Goal: Transaction & Acquisition: Subscribe to service/newsletter

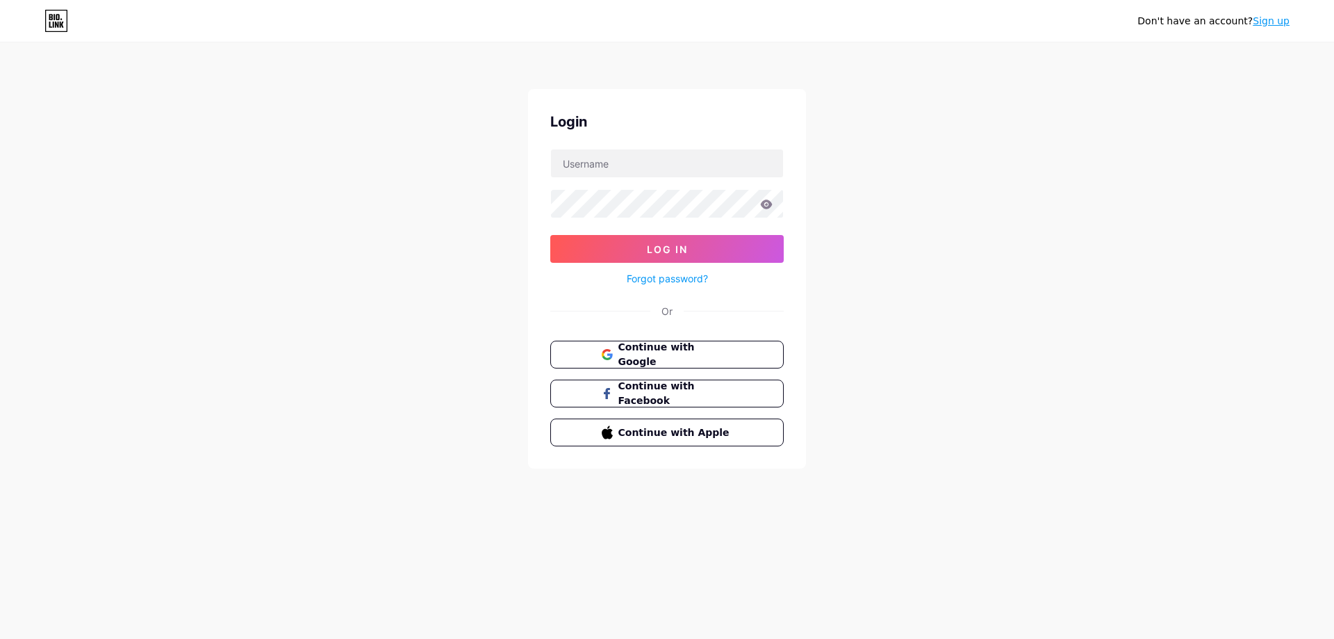
click at [1287, 23] on link "Sign up" at bounding box center [1271, 20] width 37 height 11
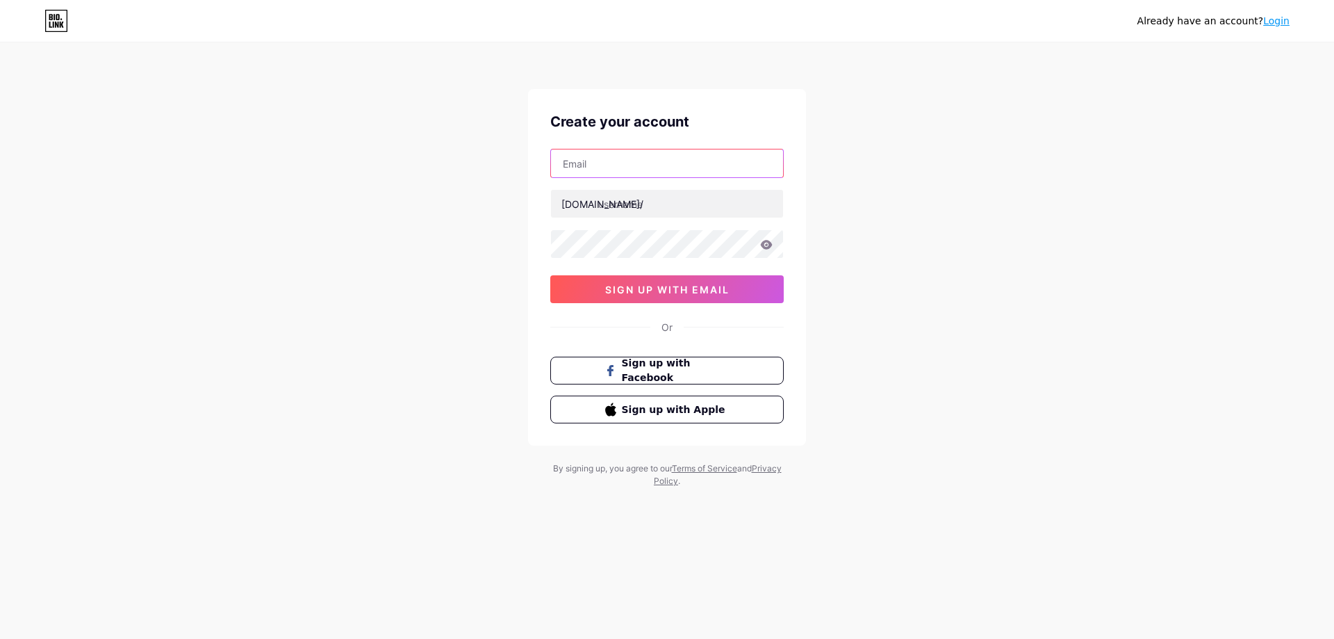
paste input "[EMAIL_ADDRESS][DOMAIN_NAME]"
type input "[EMAIL_ADDRESS][DOMAIN_NAME]"
click at [661, 206] on input "text" at bounding box center [667, 204] width 232 height 28
paste input "clocktowerdentalny"
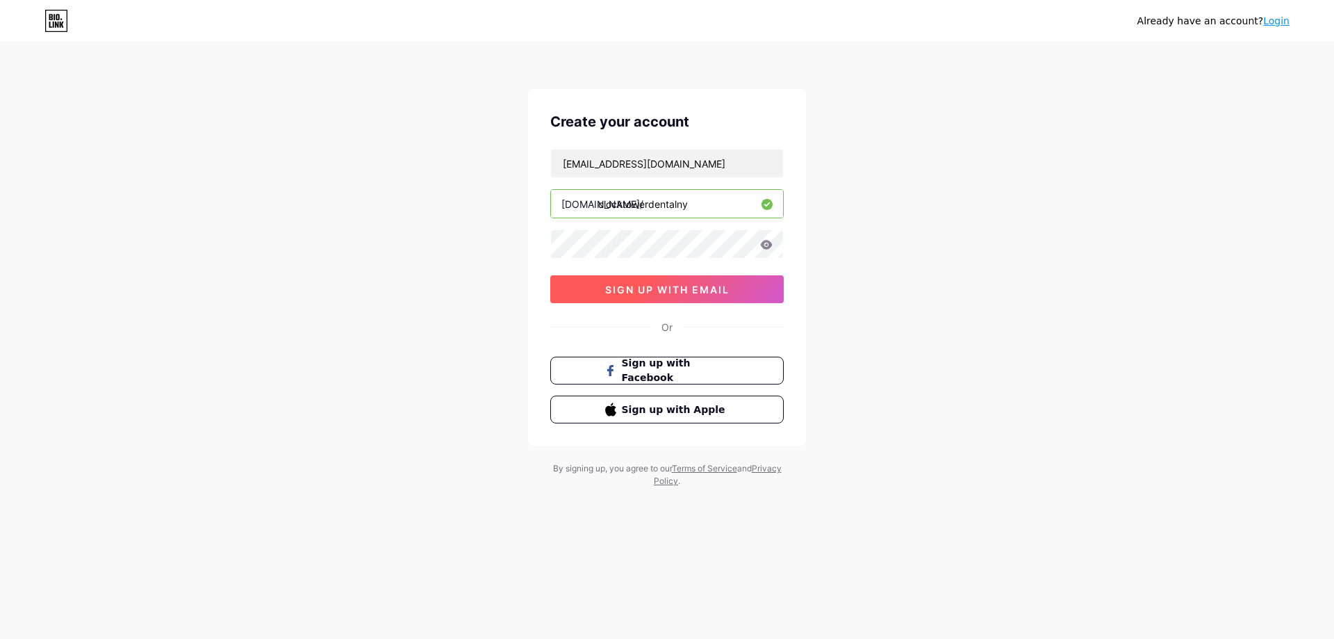
type input "clocktowerdentalny"
click at [697, 290] on span "sign up with email" at bounding box center [667, 289] width 124 height 12
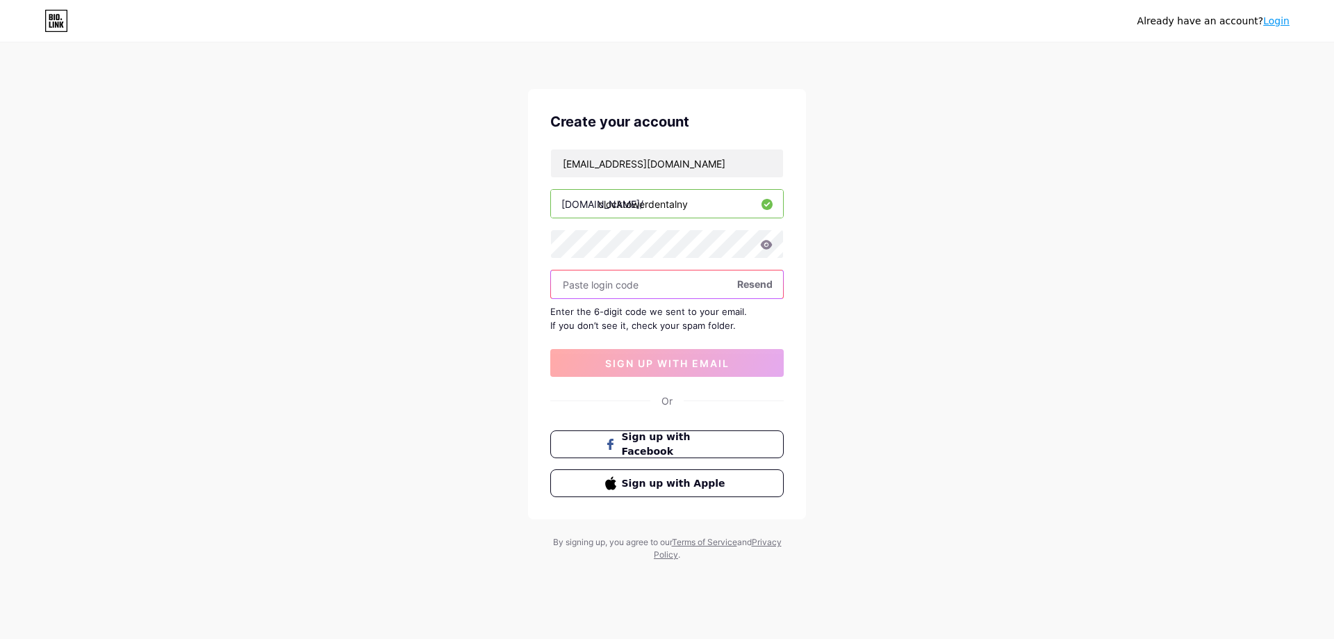
click at [672, 284] on input "text" at bounding box center [667, 284] width 232 height 28
paste input "891156"
type input "891156"
click at [645, 363] on span "sign up with email" at bounding box center [667, 363] width 124 height 12
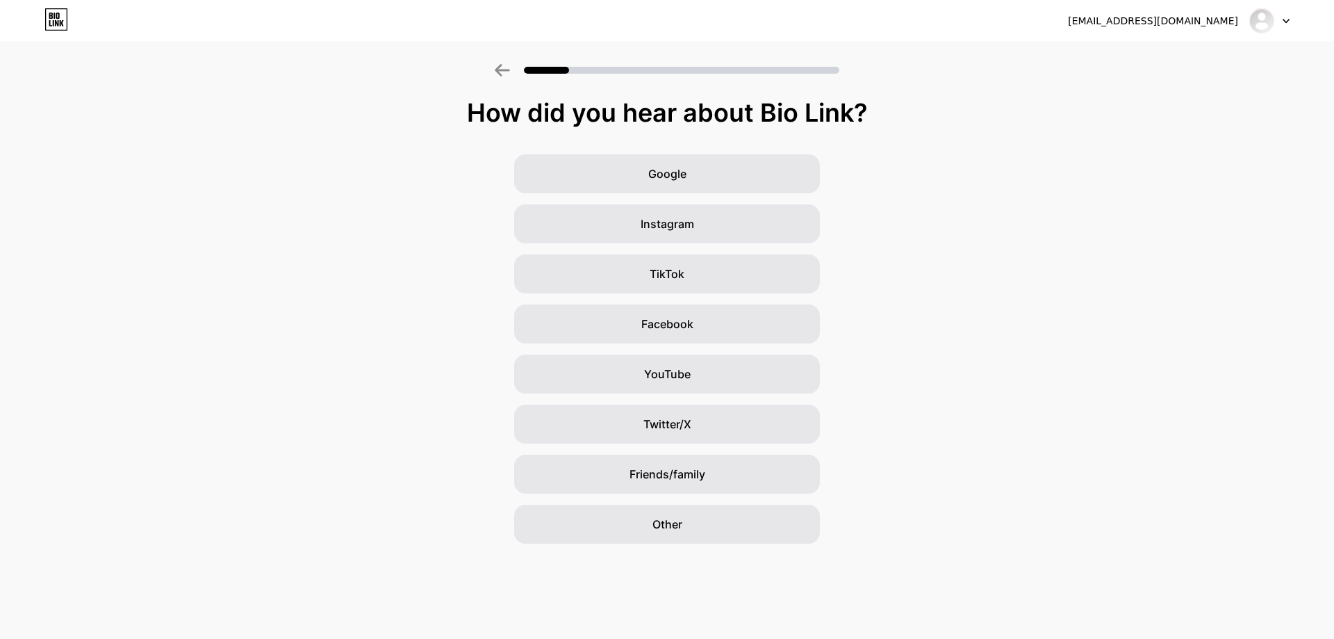
drag, startPoint x: 400, startPoint y: 104, endPoint x: 917, endPoint y: 118, distance: 517.1
click at [917, 118] on div "How did you hear about Bio Link?" at bounding box center [667, 113] width 1320 height 28
copy div "How did you hear about Bio Link?"
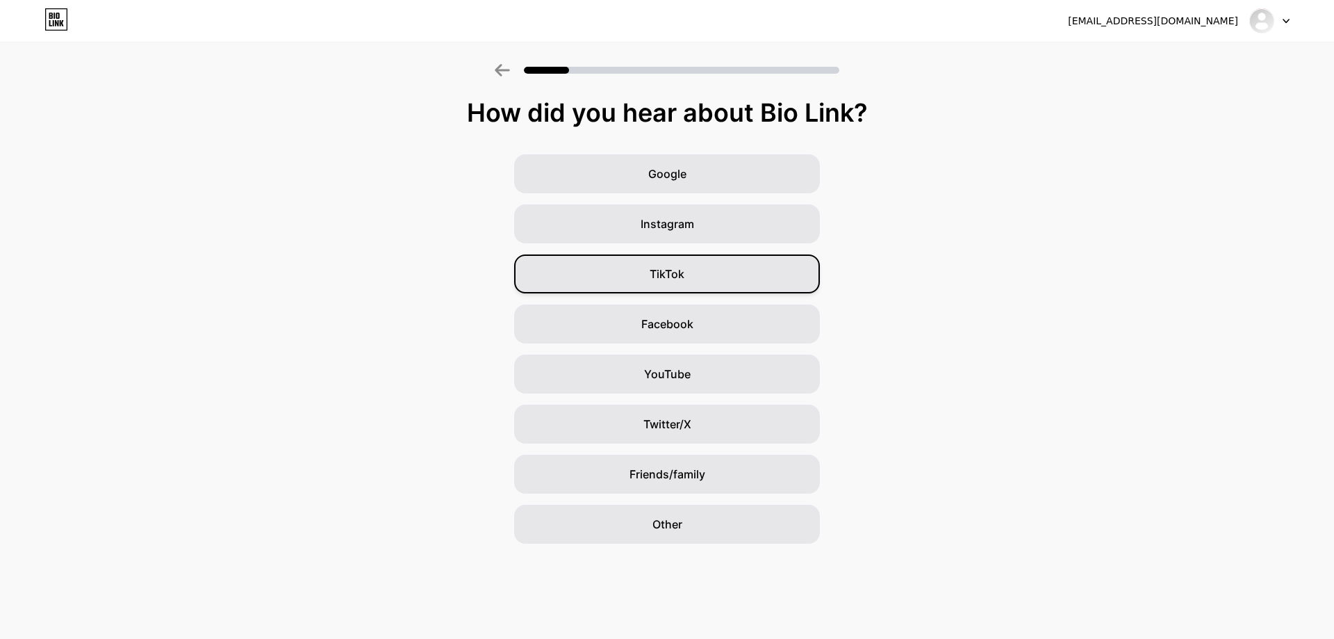
click at [699, 270] on div "TikTok" at bounding box center [667, 273] width 306 height 39
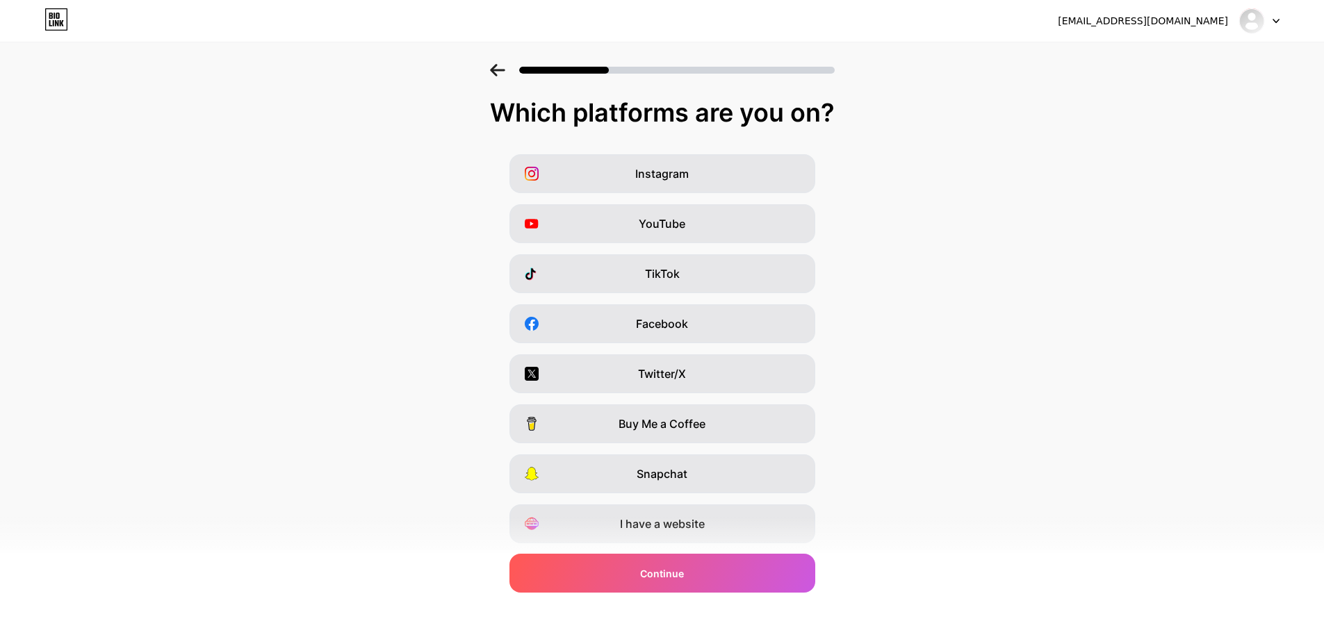
drag, startPoint x: 485, startPoint y: 110, endPoint x: 893, endPoint y: 113, distance: 407.9
click at [893, 113] on div "Which platforms are you on?" at bounding box center [662, 113] width 1296 height 28
copy div "Which platforms are you on?"
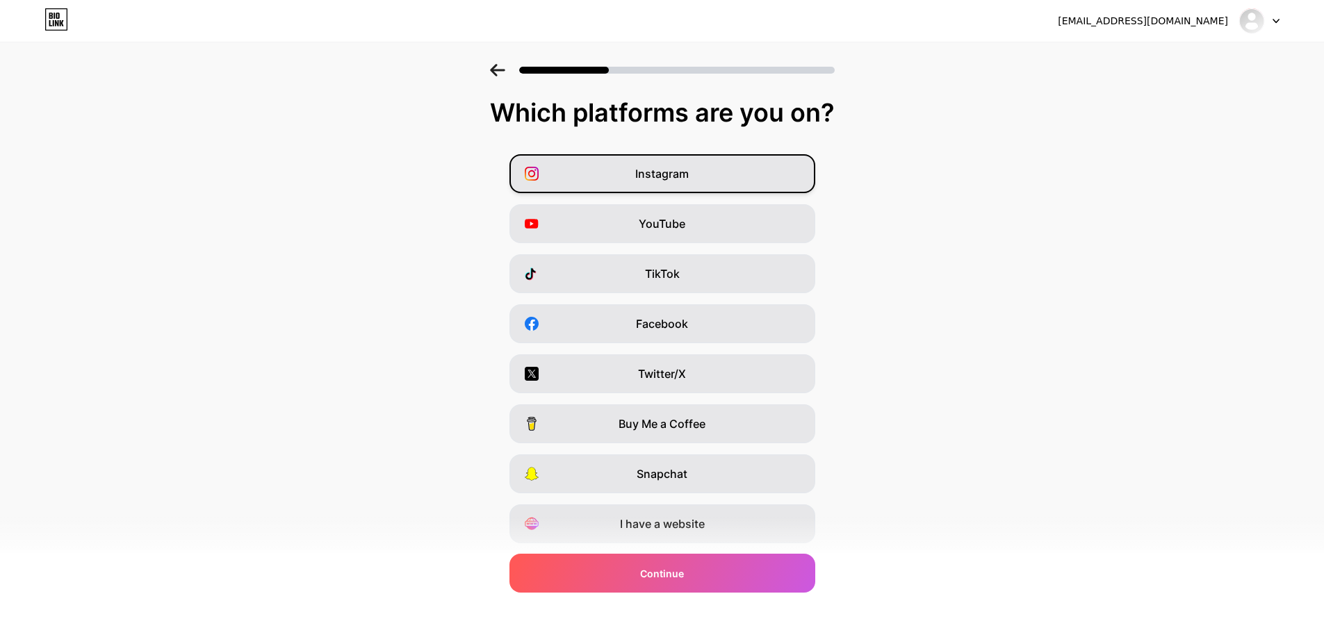
click at [712, 185] on div "Instagram" at bounding box center [662, 173] width 306 height 39
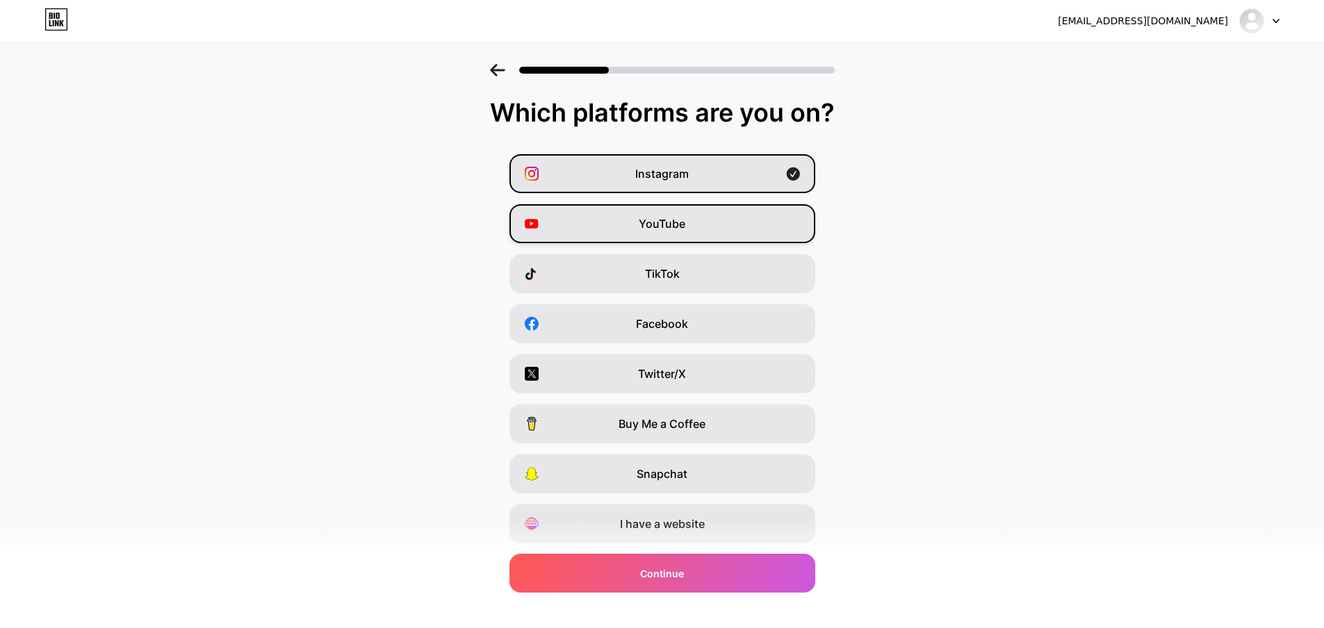
click at [712, 224] on div "YouTube" at bounding box center [662, 223] width 306 height 39
click at [702, 263] on div "TikTok" at bounding box center [662, 273] width 306 height 39
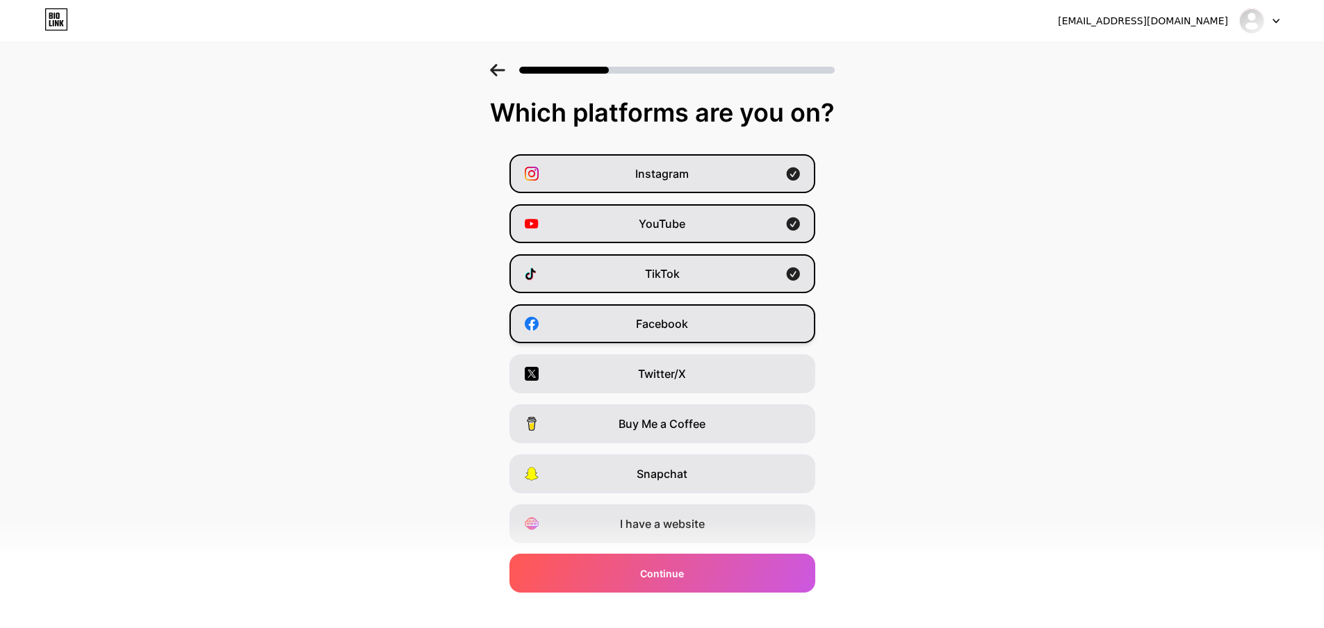
click at [700, 311] on div "Facebook" at bounding box center [662, 323] width 306 height 39
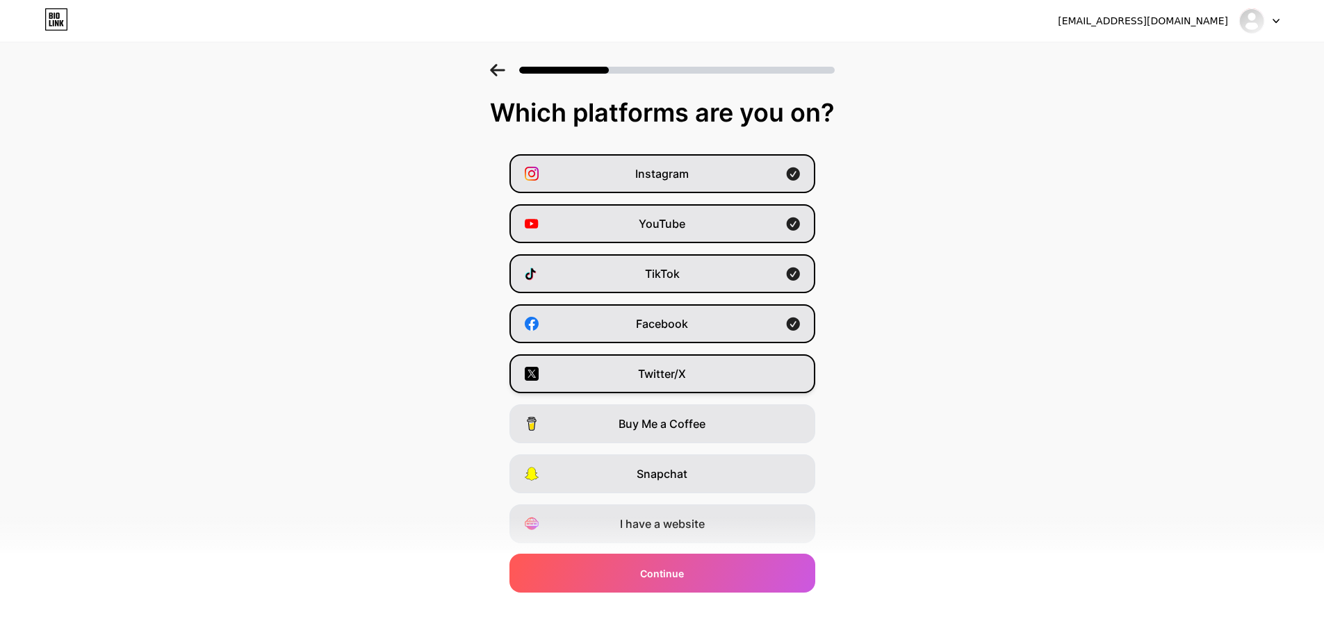
click at [698, 379] on div "Twitter/X" at bounding box center [662, 373] width 306 height 39
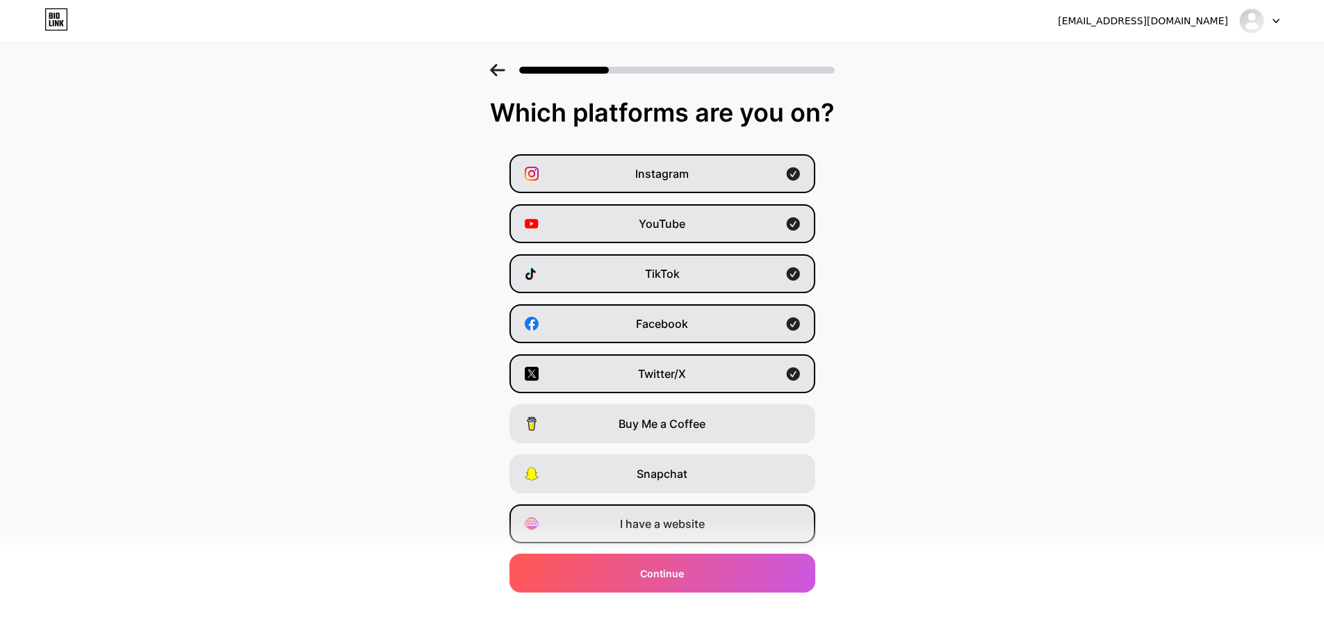
click at [667, 529] on span "I have a website" at bounding box center [662, 524] width 85 height 17
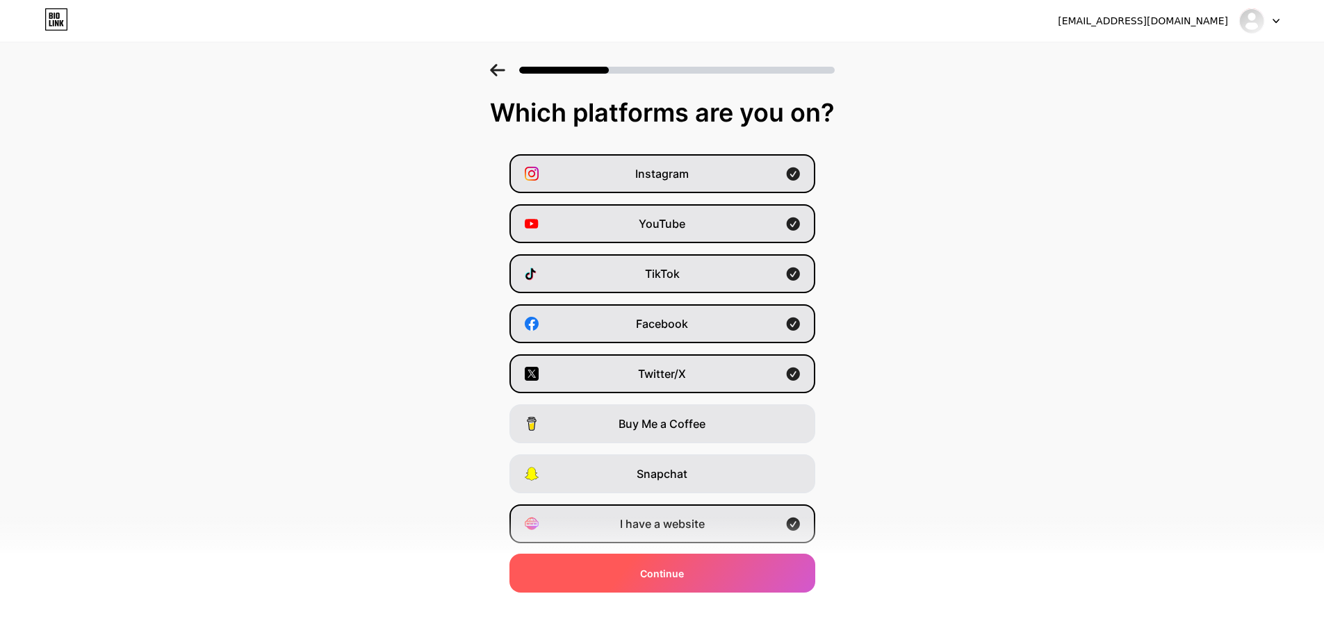
click at [665, 578] on span "Continue" at bounding box center [662, 573] width 44 height 15
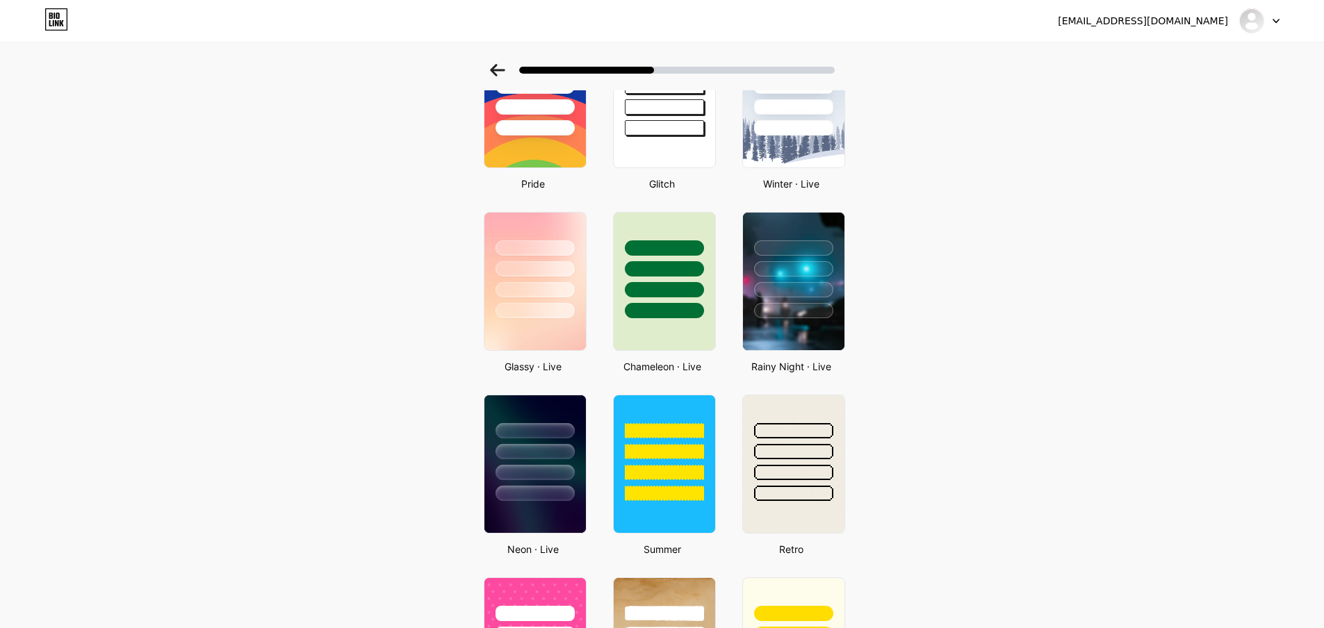
scroll to position [347, 0]
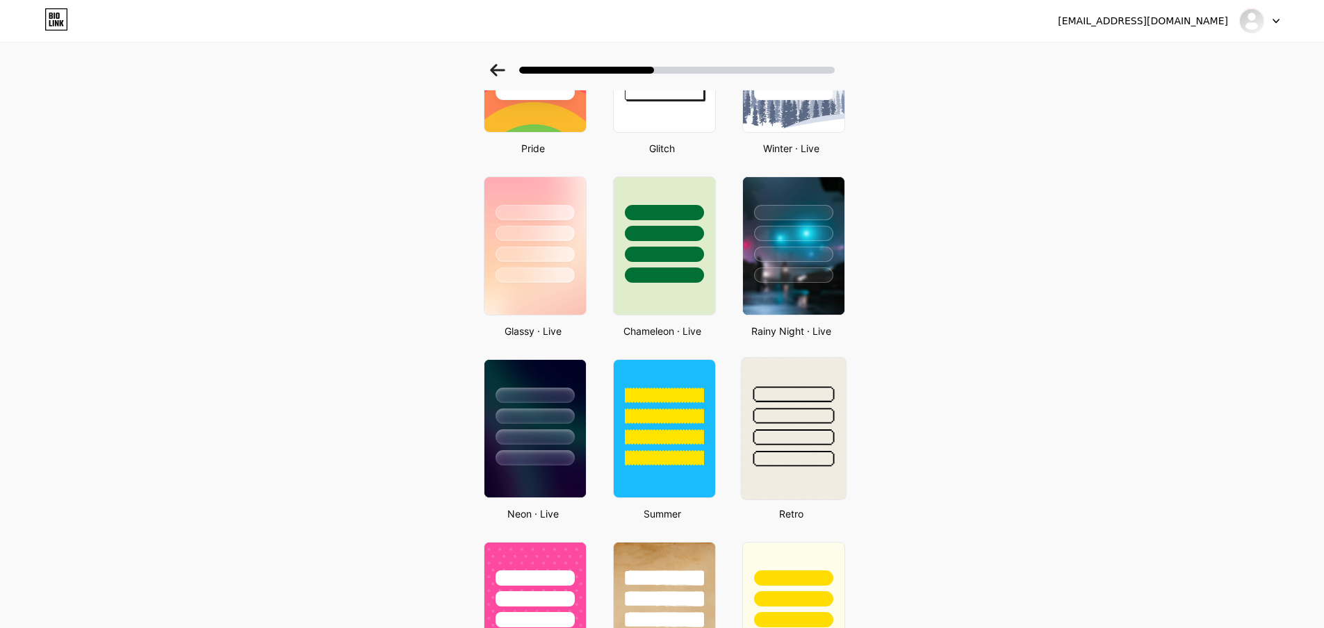
click at [799, 445] on div at bounding box center [793, 412] width 104 height 109
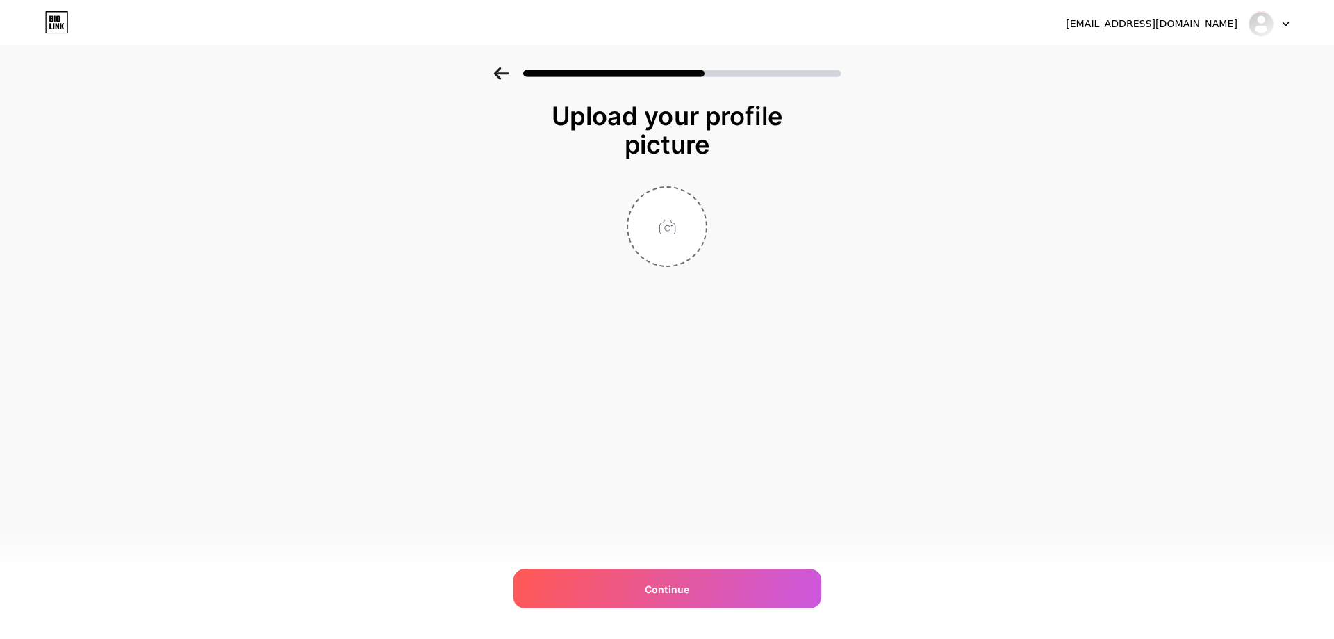
scroll to position [0, 0]
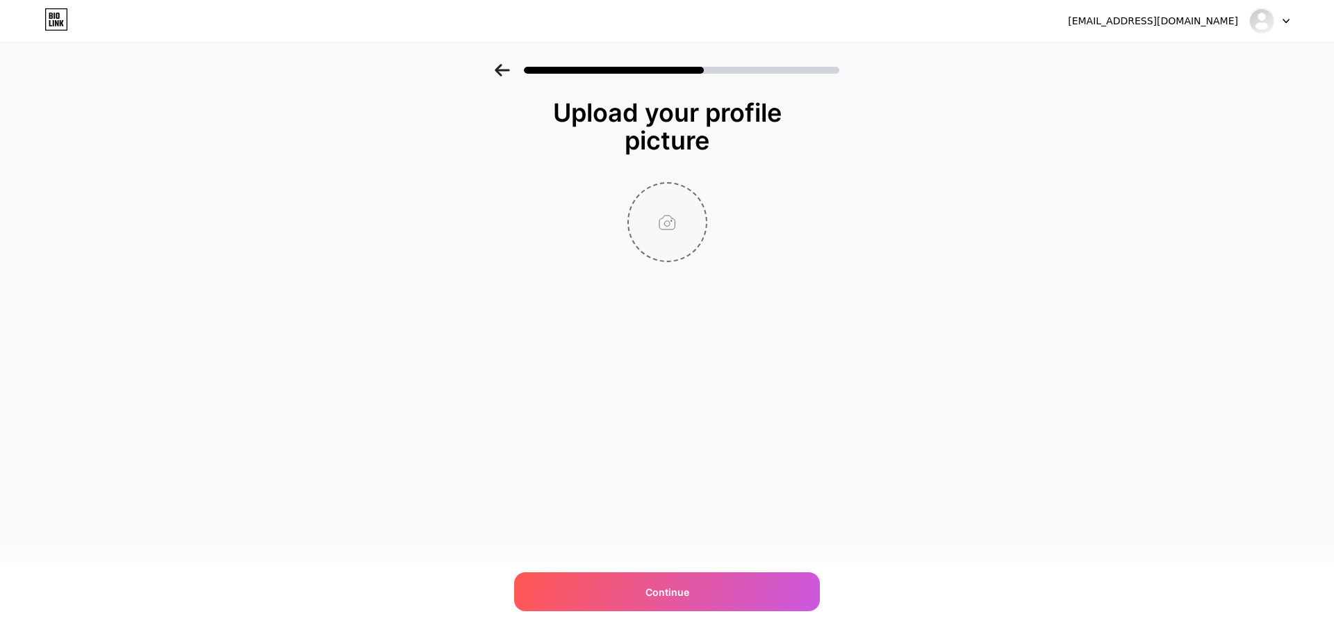
click at [637, 234] on input "file" at bounding box center [667, 221] width 77 height 77
type input "C:\fakepath\img_1326_720.jpg"
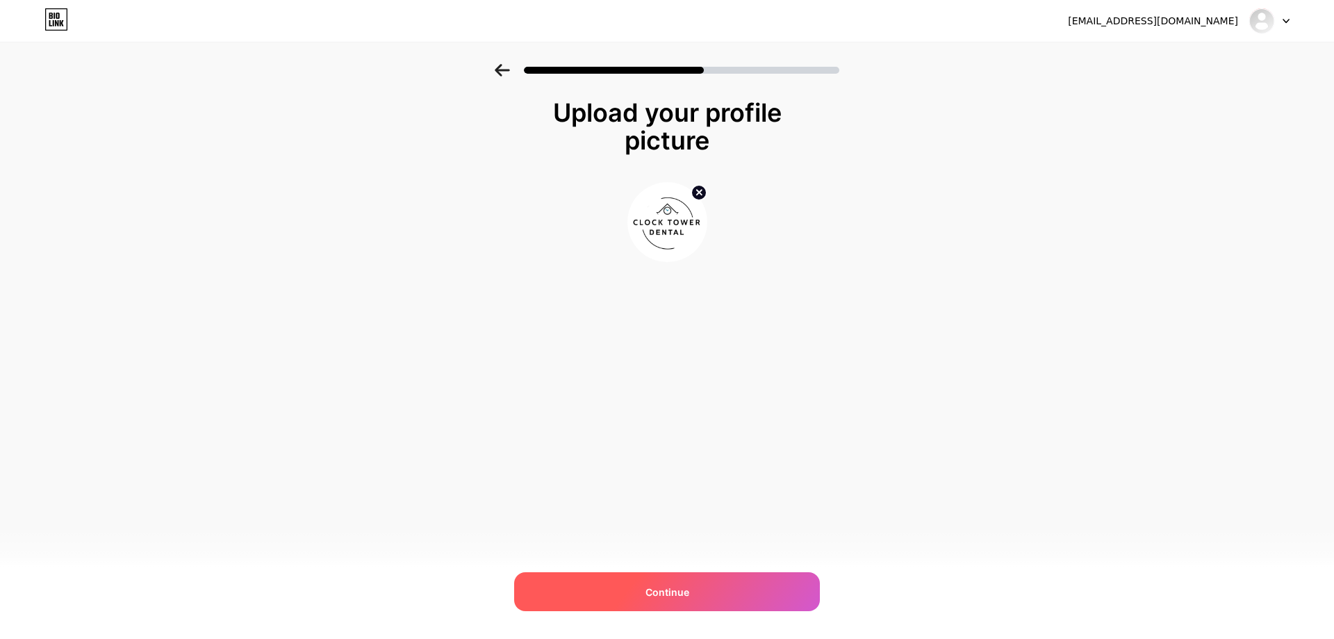
click at [632, 598] on div "Continue" at bounding box center [667, 591] width 306 height 39
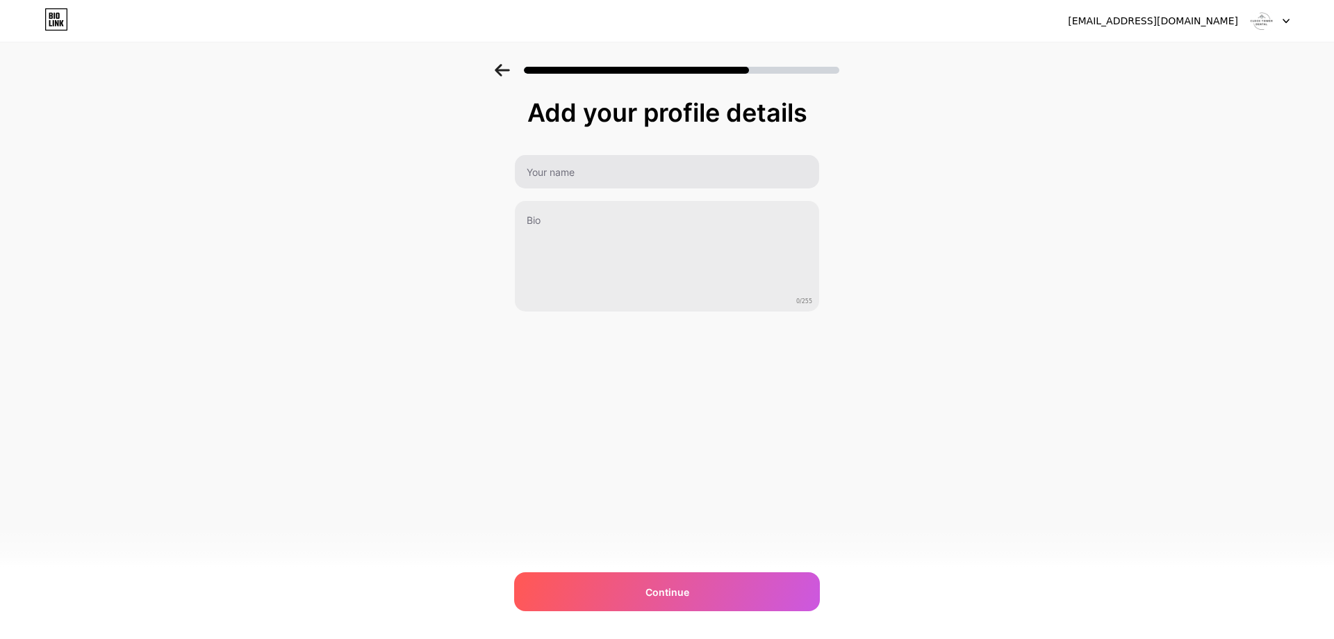
drag, startPoint x: 570, startPoint y: 192, endPoint x: 571, endPoint y: 173, distance: 18.8
click at [570, 188] on div "0/255" at bounding box center [667, 233] width 306 height 158
click at [571, 169] on input "text" at bounding box center [667, 171] width 304 height 33
paste input "Clock Tower Dental Associates"
type input "Clock Tower Dental Associates"
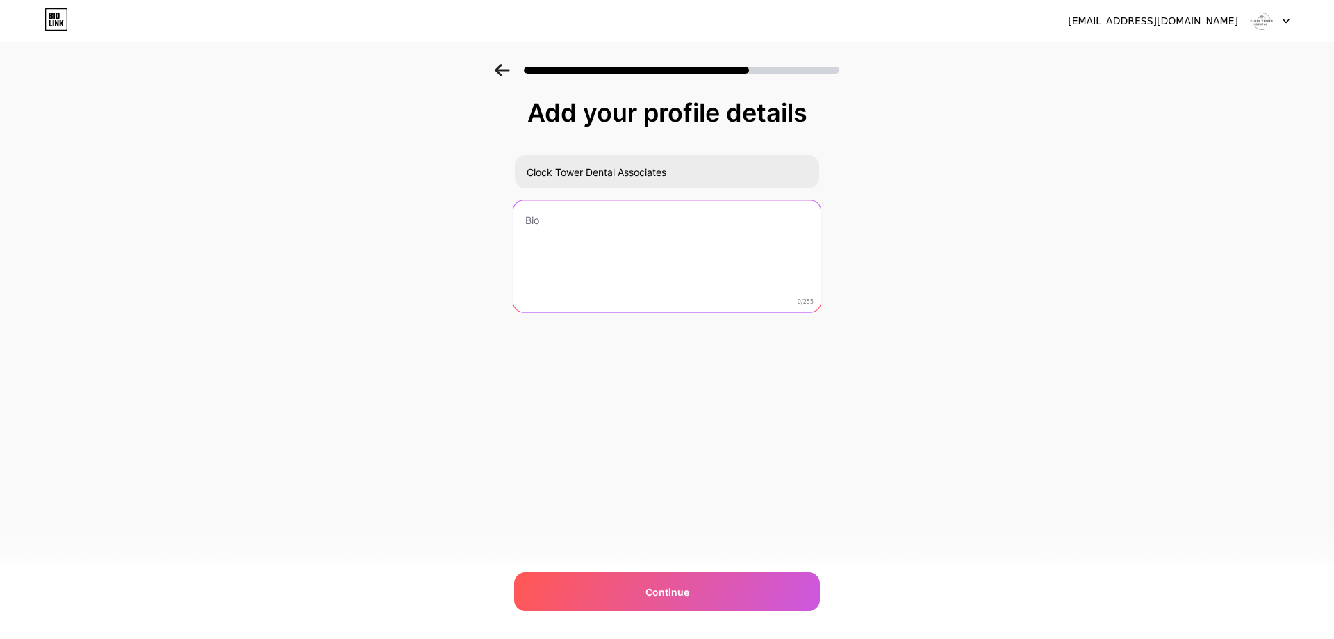
click at [600, 245] on textarea at bounding box center [666, 256] width 307 height 113
paste textarea "Clock Tower Dental Associates [STREET_ADDRESS] [PHONE_NUMBER]"
drag, startPoint x: 682, startPoint y: 217, endPoint x: 330, endPoint y: 215, distance: 352.3
click at [330, 215] on div "Add your profile details Clock Tower Dental Associates Clock Tower Dental Assoc…" at bounding box center [667, 223] width 1334 height 318
click at [523, 232] on textarea "[STREET_ADDRESS] [PHONE_NUMBER]" at bounding box center [666, 256] width 307 height 113
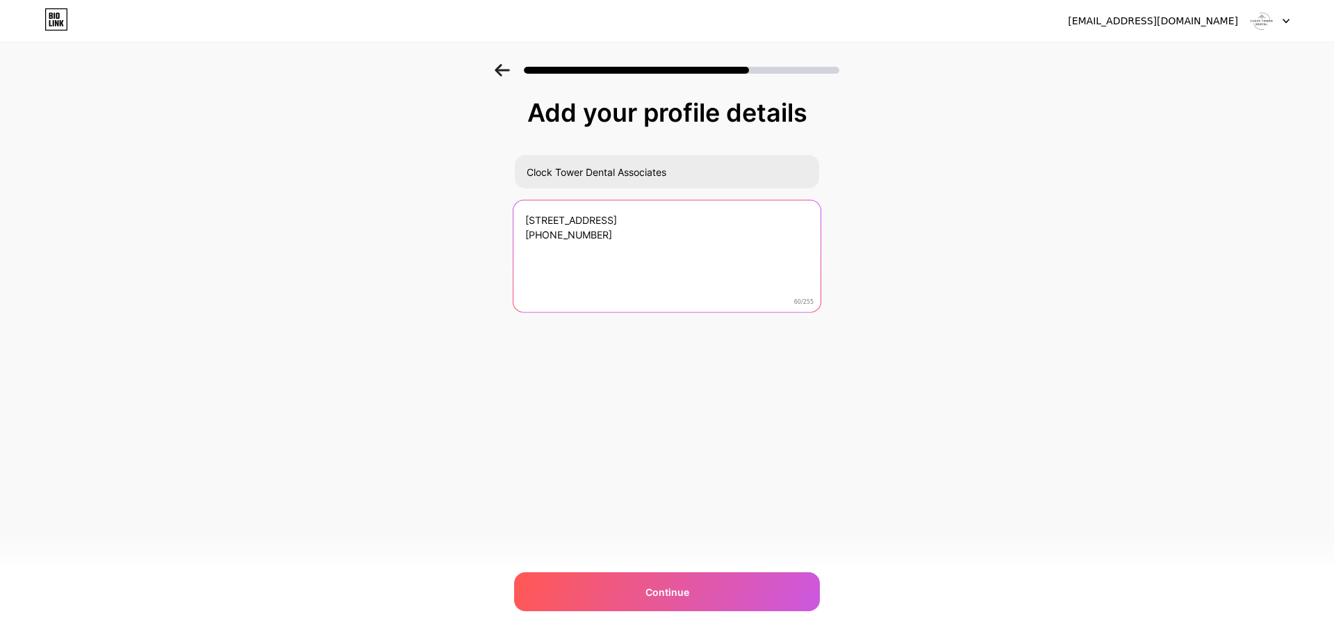
click at [597, 249] on textarea "[STREET_ADDRESS] [PHONE_NUMBER]" at bounding box center [666, 256] width 307 height 113
paste textarea "Working Hours: Mon-Thu: 8am - 6pm Payment: cash, check, credit cards."
type textarea "[STREET_ADDRESS] [PHONE_NUMBER] Working Hours: Mon-Thu: 8am - 6pm Payment: cash…"
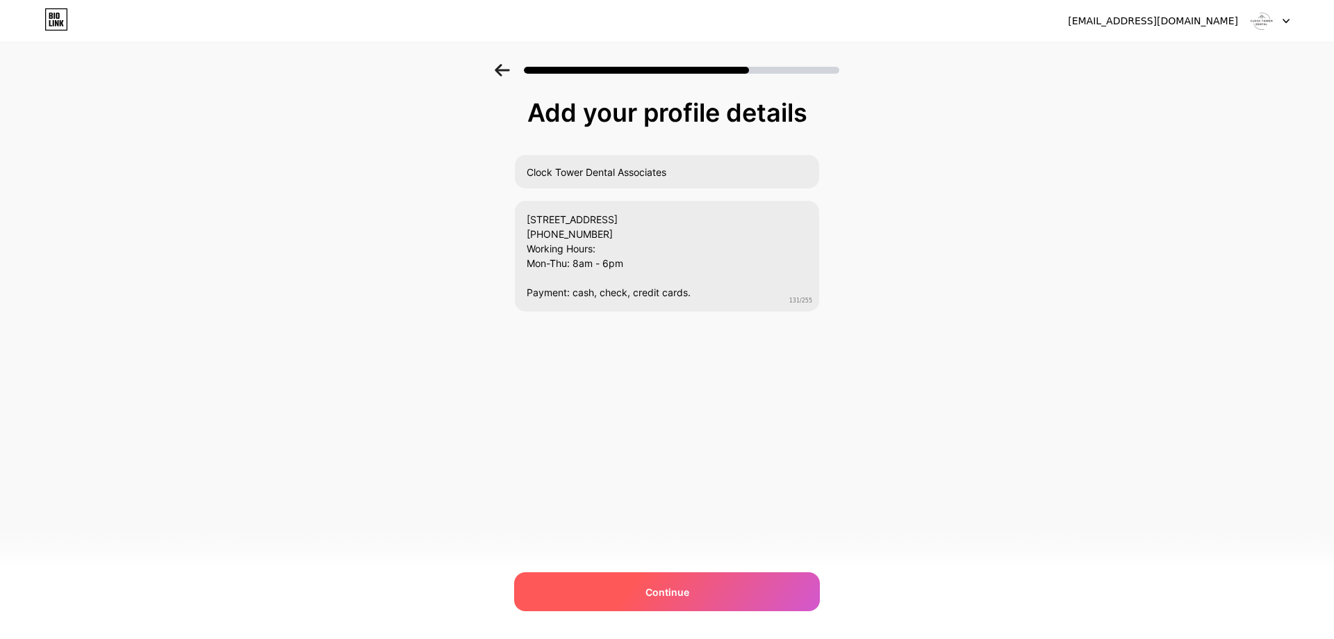
click at [600, 597] on div "Continue" at bounding box center [667, 591] width 306 height 39
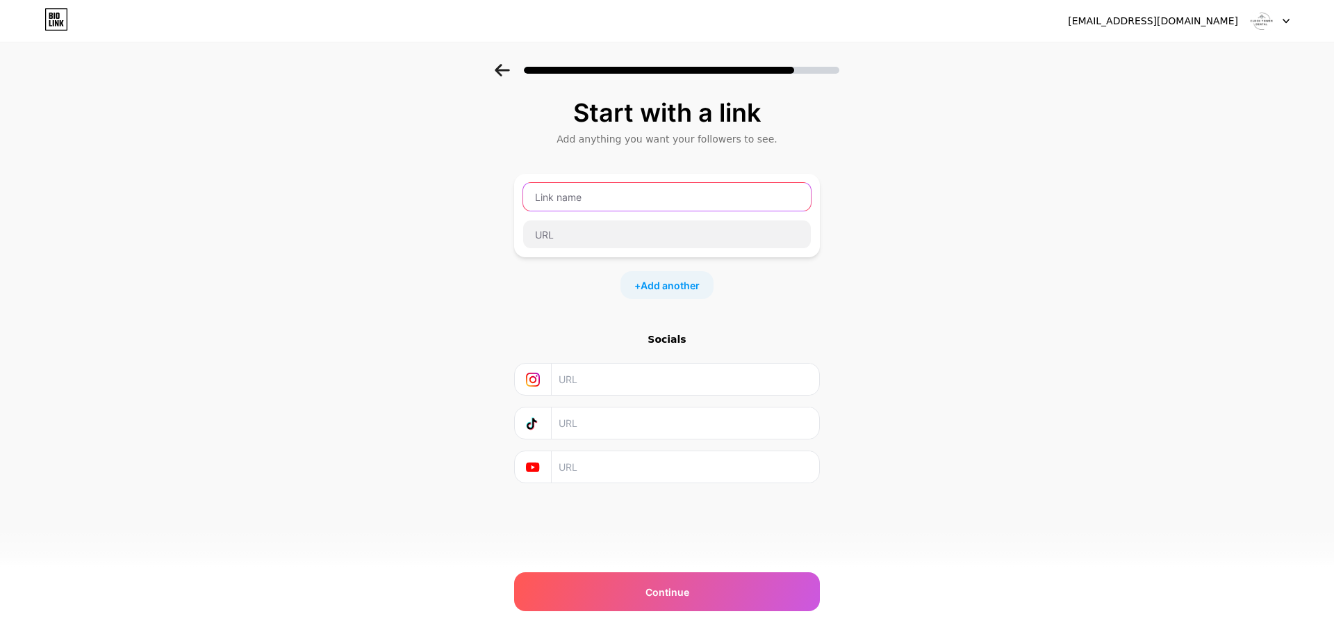
click at [550, 193] on input "text" at bounding box center [667, 197] width 288 height 28
click at [682, 182] on div at bounding box center [666, 196] width 289 height 29
click at [659, 196] on input "text" at bounding box center [667, 197] width 288 height 28
paste input "Web Address"
type input "Web Address"
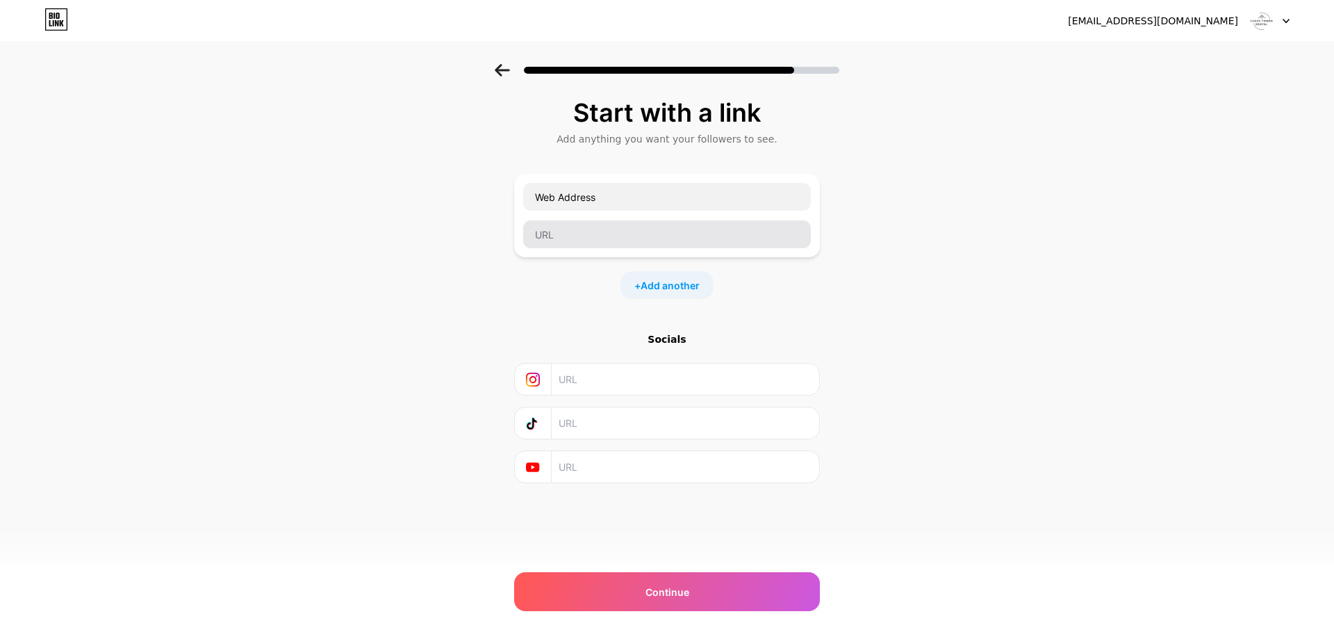
drag, startPoint x: 614, startPoint y: 250, endPoint x: 610, endPoint y: 237, distance: 13.8
click at [613, 248] on div "Web Address" at bounding box center [667, 215] width 306 height 83
click at [609, 236] on input "text" at bounding box center [667, 234] width 288 height 28
paste input "[URL][DOMAIN_NAME]"
type input "[URL][DOMAIN_NAME]"
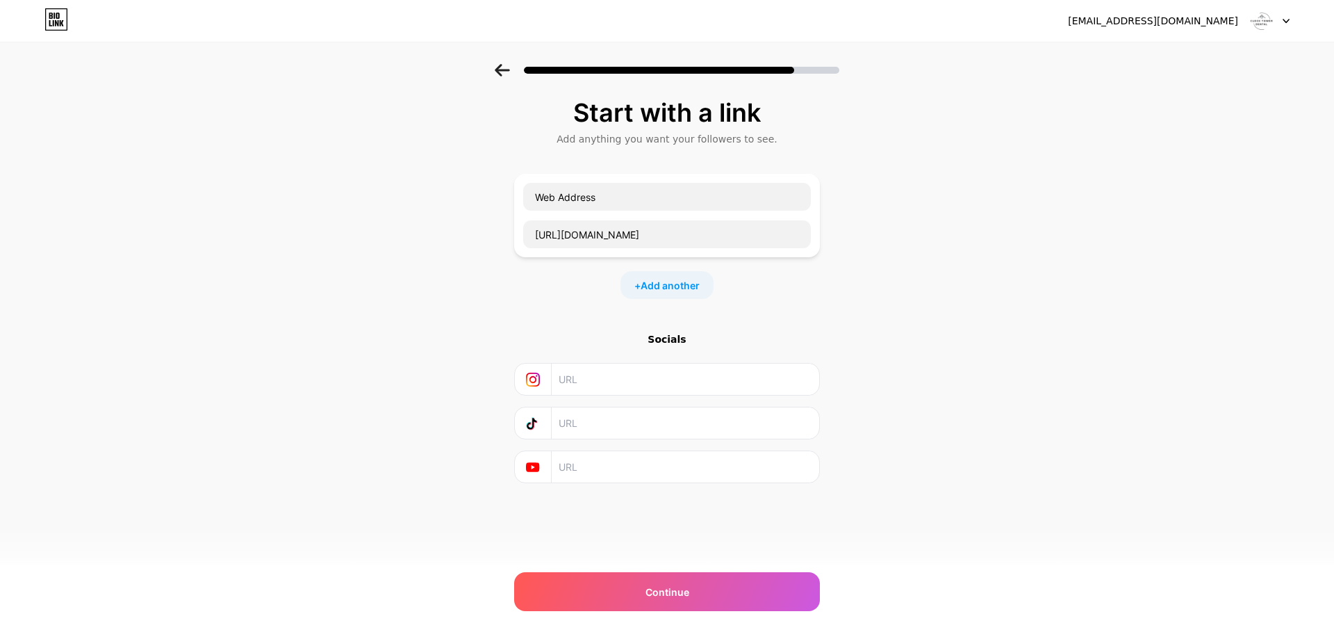
click at [759, 366] on input "text" at bounding box center [685, 378] width 252 height 31
paste input "[URL][DOMAIN_NAME]"
type input "[URL][DOMAIN_NAME]"
click at [636, 425] on input "text" at bounding box center [685, 422] width 252 height 31
paste input "[URL][DOMAIN_NAME]"
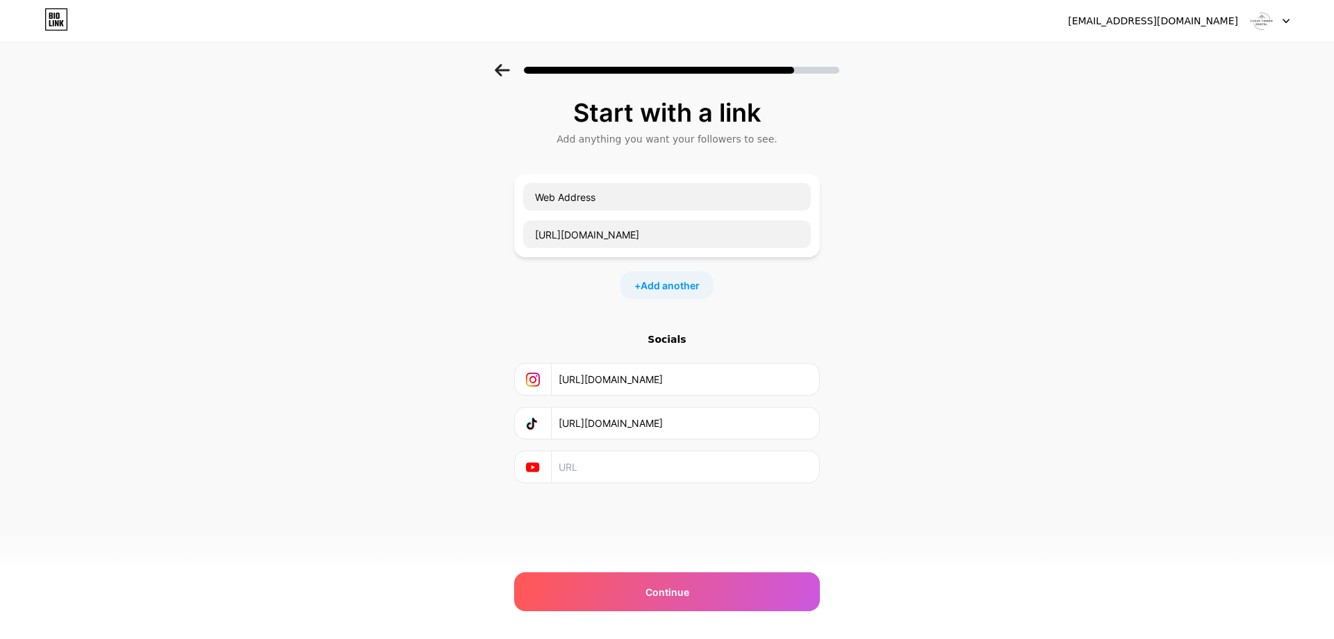
type input "[URL][DOMAIN_NAME]"
click at [627, 470] on input "text" at bounding box center [685, 466] width 252 height 31
paste input "[URL][DOMAIN_NAME]"
type input "[URL][DOMAIN_NAME]"
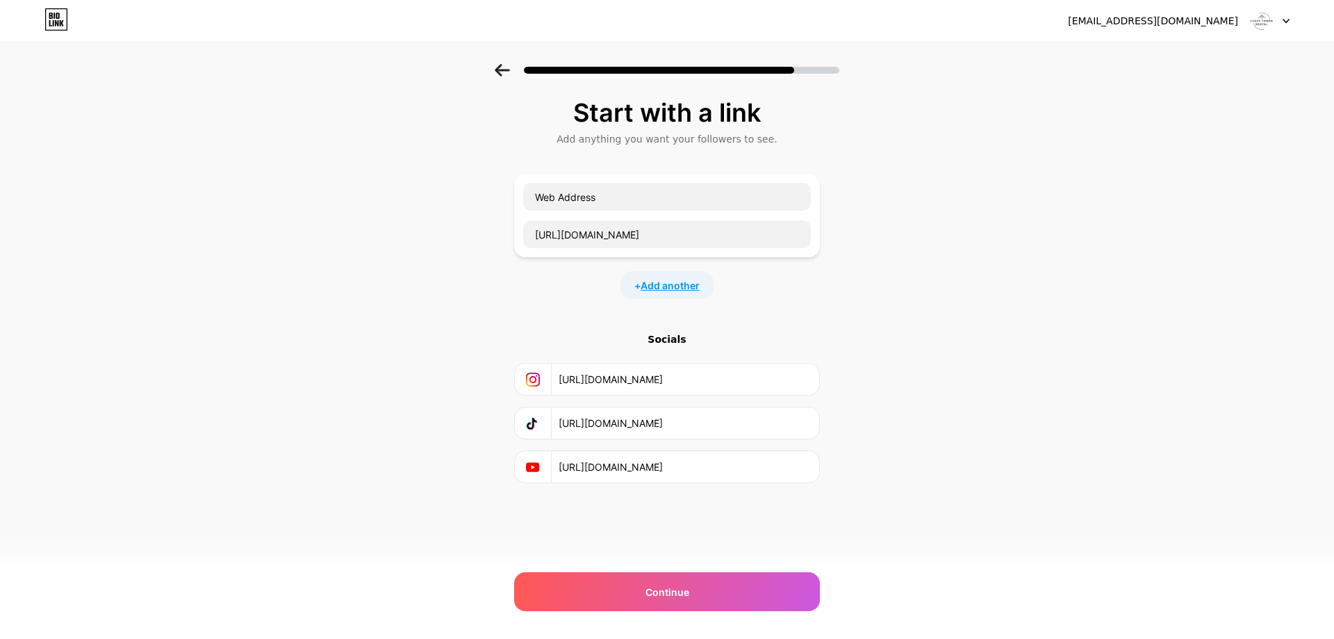
click at [691, 288] on span "Add another" at bounding box center [670, 285] width 59 height 15
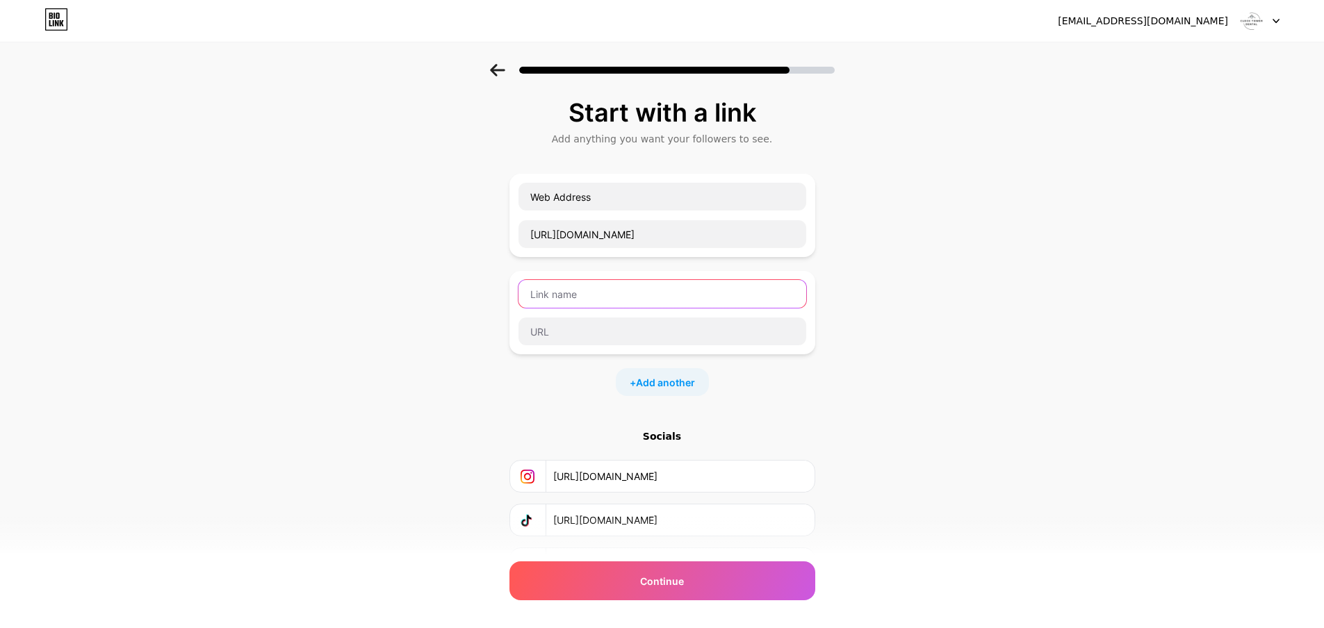
drag, startPoint x: 608, startPoint y: 286, endPoint x: 591, endPoint y: 283, distance: 17.6
click at [607, 285] on input "text" at bounding box center [662, 294] width 288 height 28
paste input "Google maps"
type input "Google maps"
click at [639, 345] on input "text" at bounding box center [662, 332] width 288 height 28
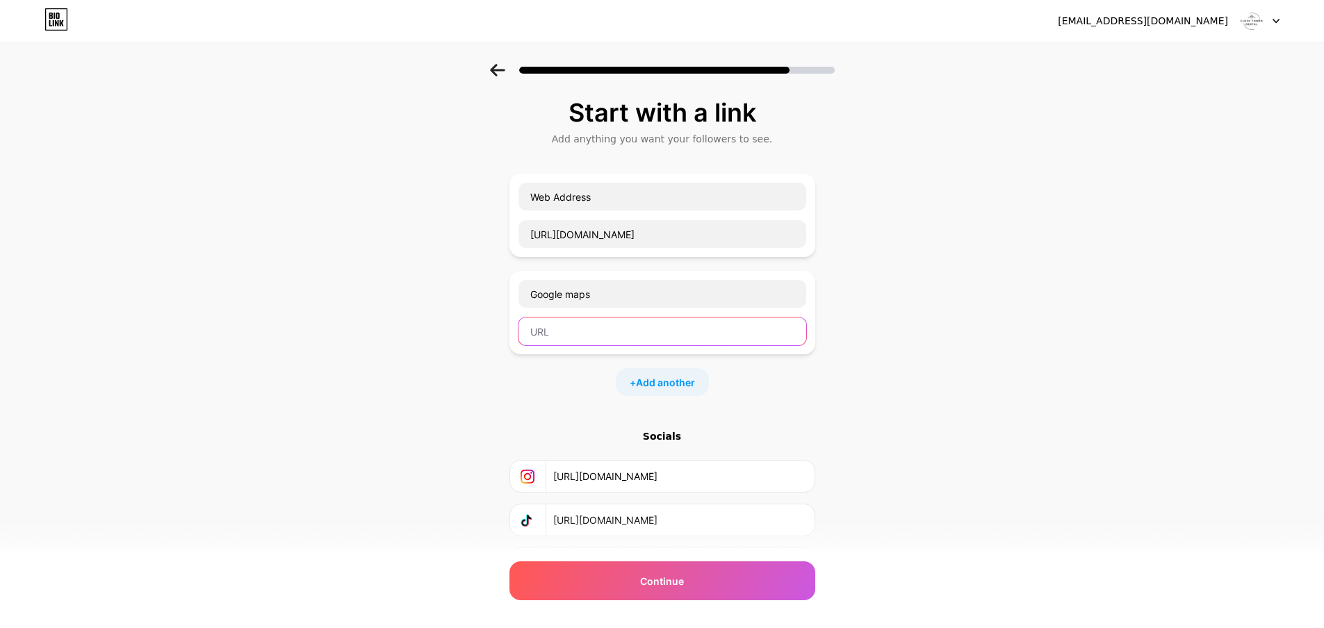
paste input "[URL][DOMAIN_NAME]"
type input "[URL][DOMAIN_NAME]"
click at [670, 391] on div "+ Add another" at bounding box center [662, 382] width 93 height 28
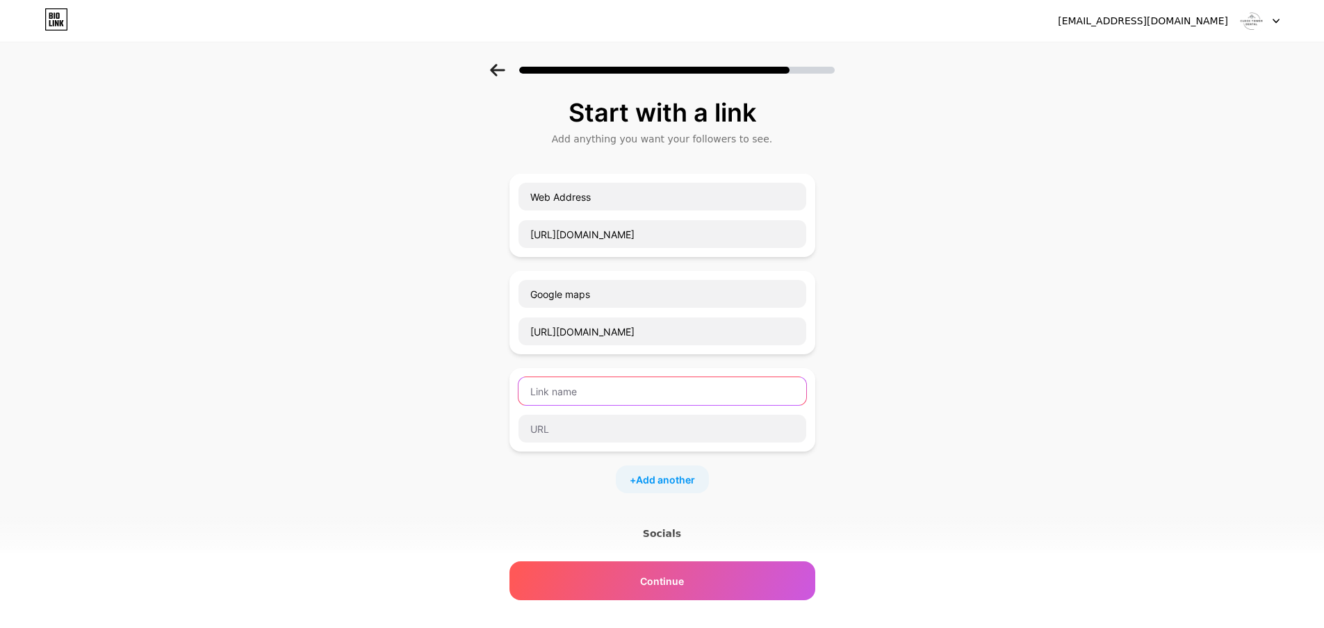
click at [657, 389] on input "text" at bounding box center [662, 391] width 288 height 28
paste input "Google maps"
type input "Google maps"
click at [658, 411] on div "Google maps" at bounding box center [662, 410] width 289 height 67
click at [657, 420] on input "text" at bounding box center [662, 429] width 288 height 28
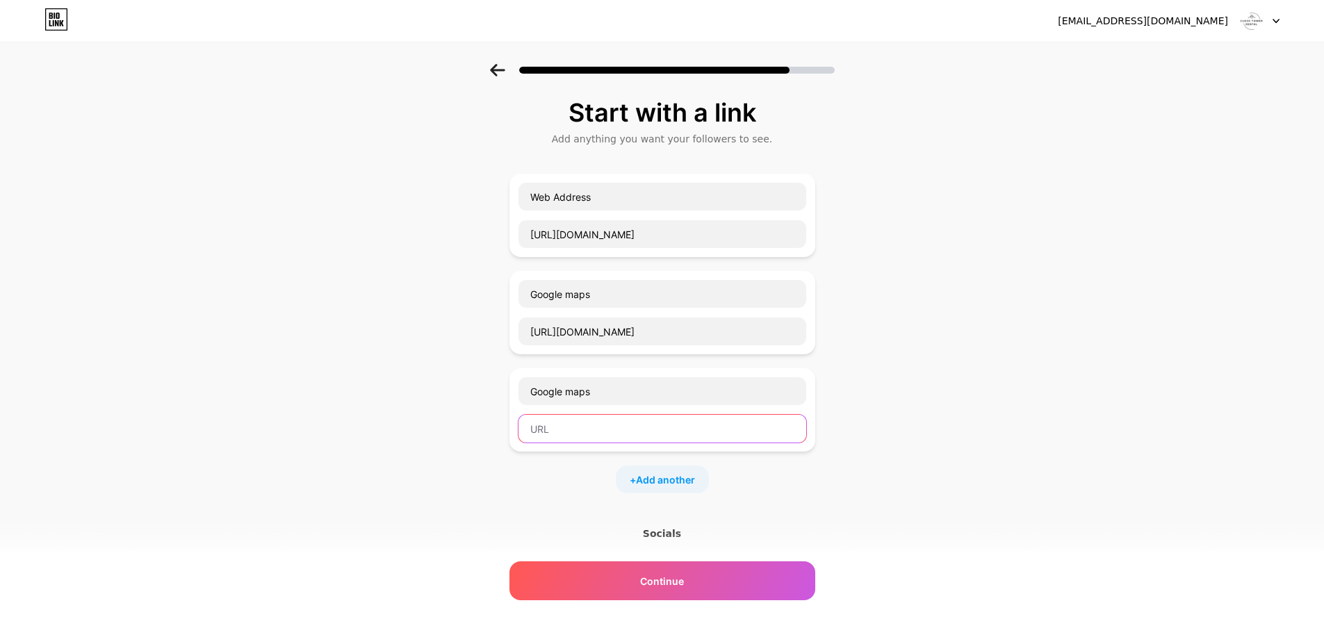
paste input "[URL][DOMAIN_NAME]"
drag, startPoint x: 617, startPoint y: 430, endPoint x: 568, endPoint y: 441, distance: 50.6
click at [568, 441] on input "[URL][DOMAIN_NAME]" at bounding box center [662, 429] width 288 height 28
type input "[URL][DOMAIN_NAME]"
click at [616, 391] on input "Google maps" at bounding box center [662, 391] width 288 height 28
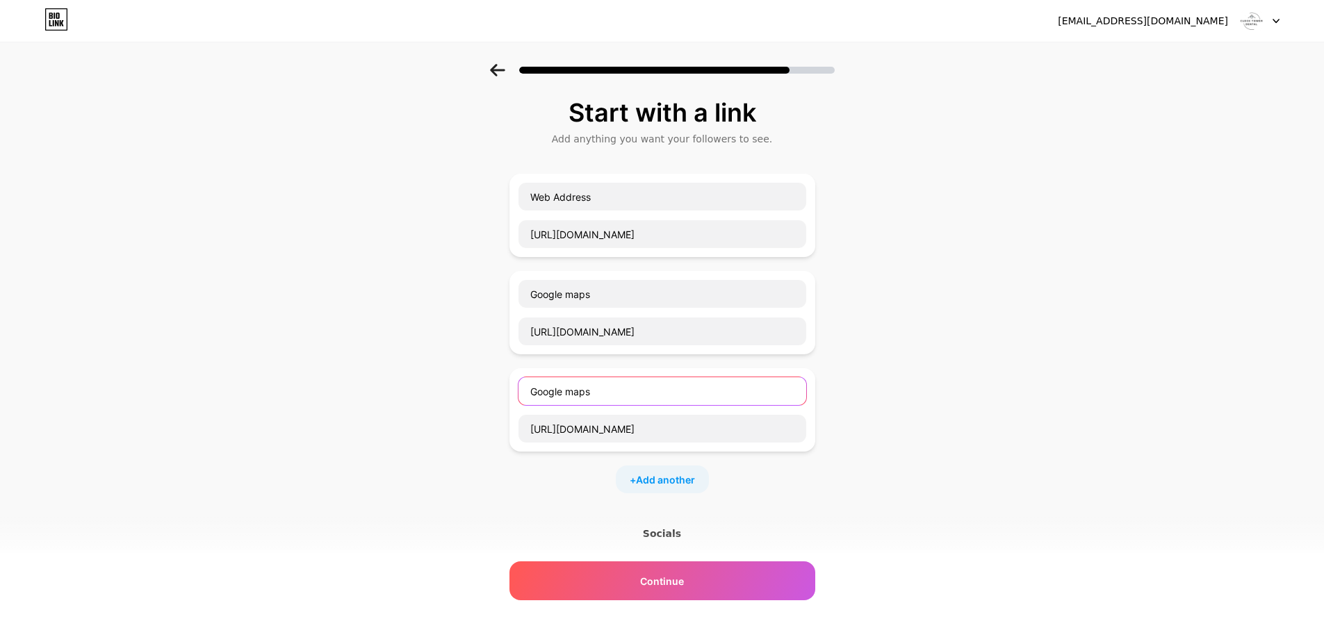
click at [616, 391] on input "Google maps" at bounding box center [662, 391] width 288 height 28
click at [616, 392] on input "Google maps" at bounding box center [662, 391] width 288 height 28
paste input "plus.code"
click at [554, 390] on input "[DOMAIN_NAME]" at bounding box center [662, 391] width 288 height 28
click at [540, 397] on input "plus codes" at bounding box center [662, 391] width 288 height 28
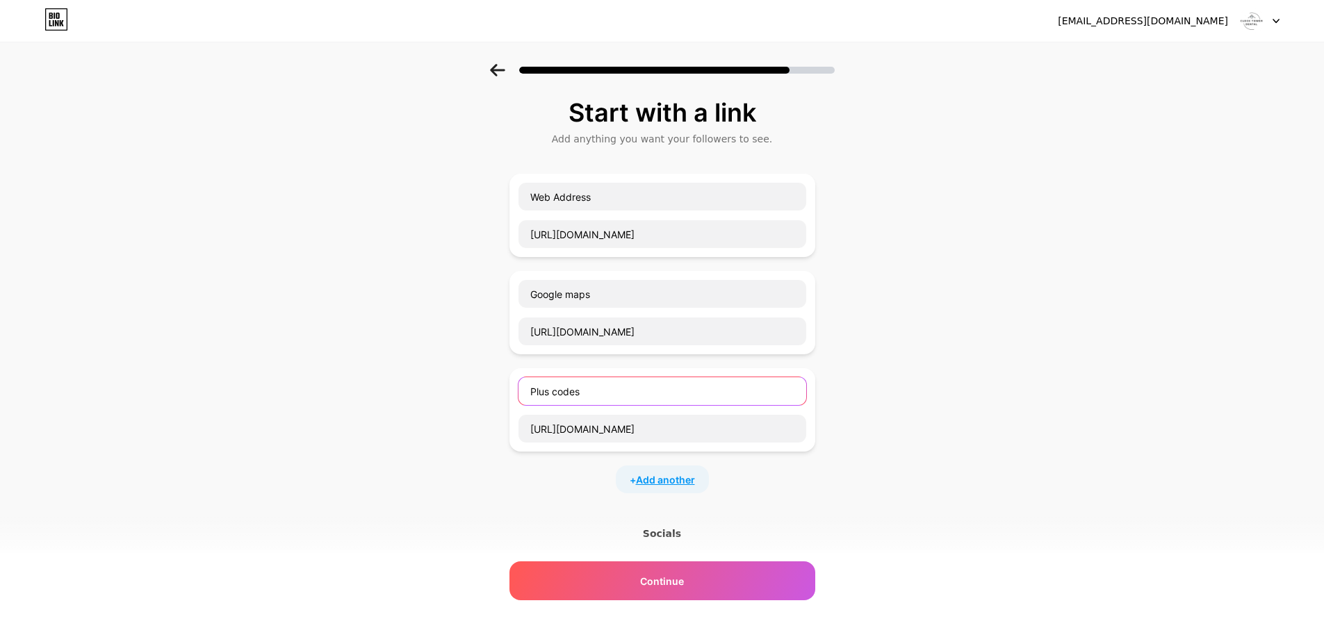
type input "Plus codes"
click at [677, 485] on span "Add another" at bounding box center [665, 479] width 59 height 15
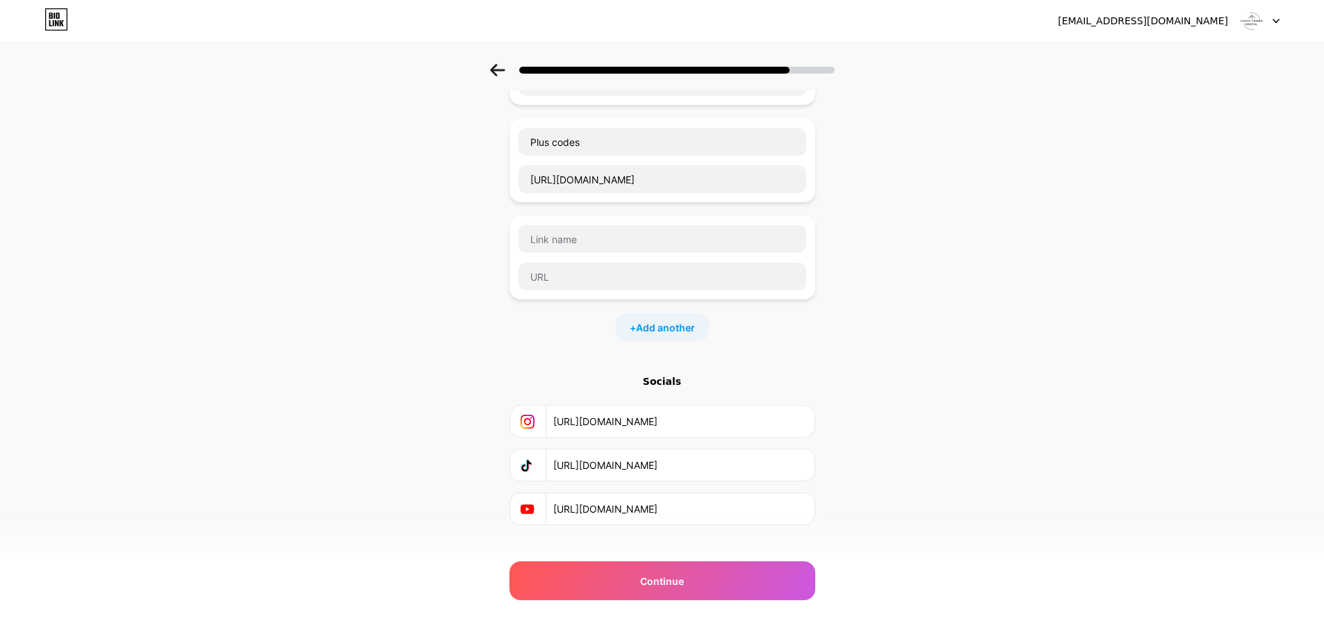
scroll to position [272, 0]
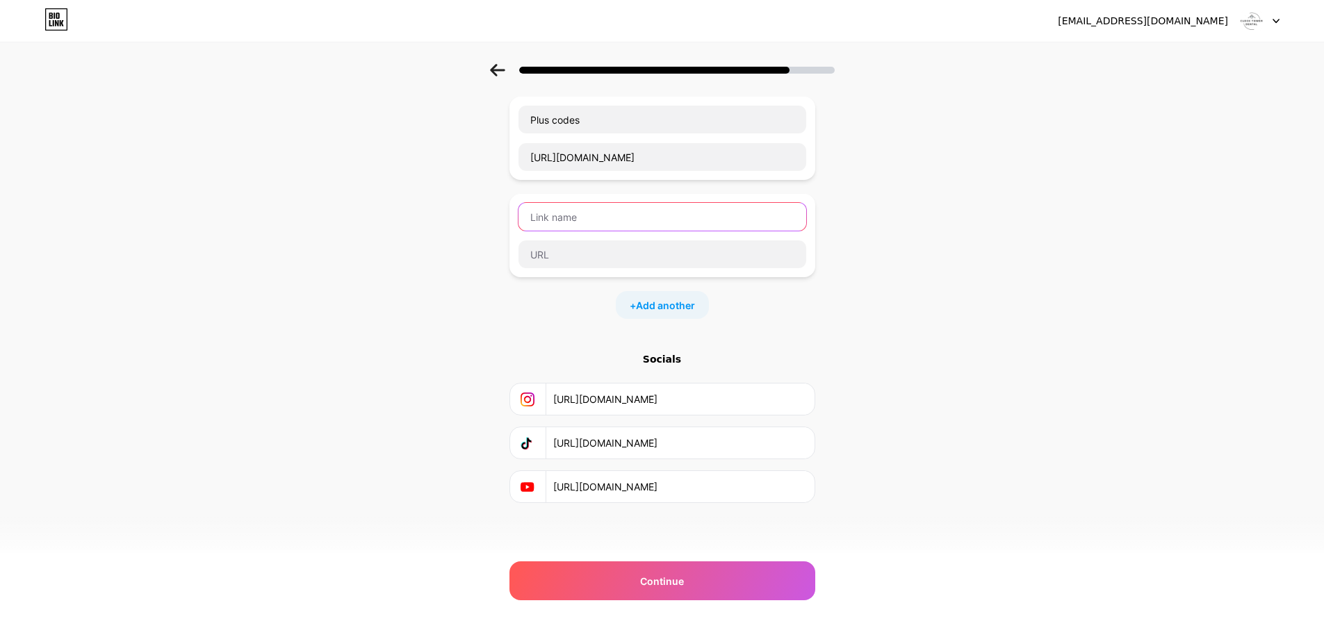
click at [595, 205] on input "text" at bounding box center [662, 217] width 288 height 28
paste input "best dentist(s) [GEOGRAPHIC_DATA]"
click at [536, 216] on input "best dentist(s) [GEOGRAPHIC_DATA]" at bounding box center [662, 217] width 288 height 28
drag, startPoint x: 602, startPoint y: 219, endPoint x: 591, endPoint y: 219, distance: 10.4
click at [591, 219] on input "Best dentist(s) [GEOGRAPHIC_DATA]" at bounding box center [662, 217] width 288 height 28
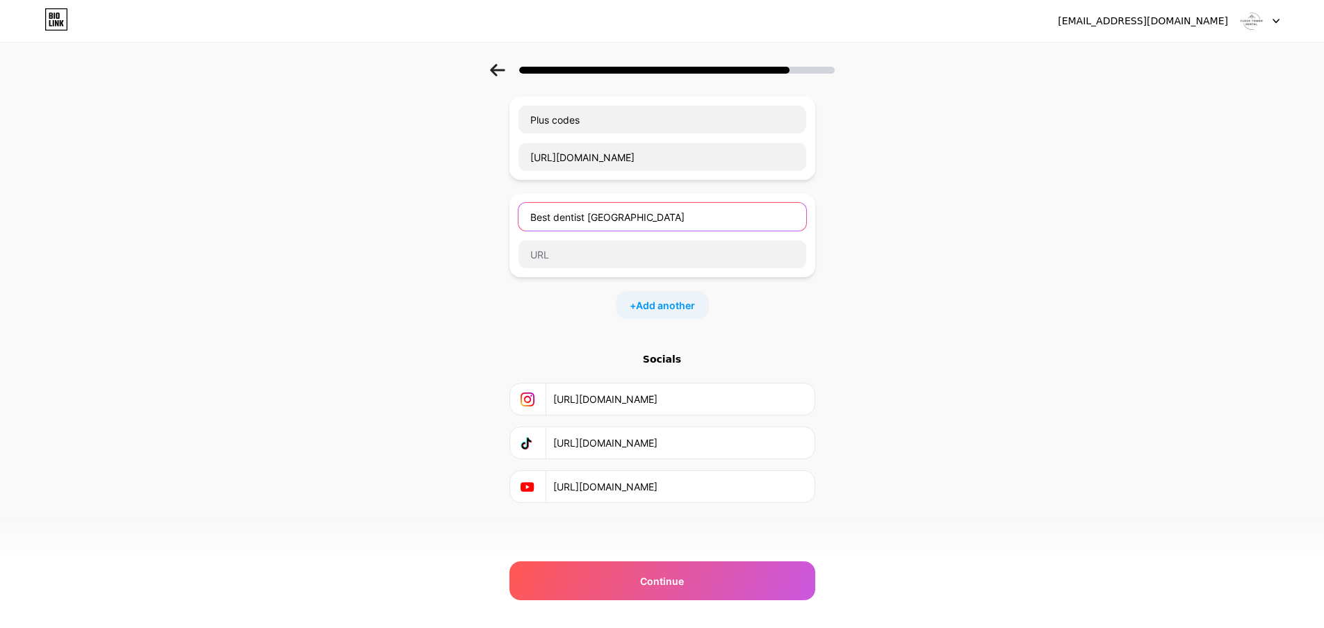
type input "Best dentist [GEOGRAPHIC_DATA]"
click at [741, 263] on input "text" at bounding box center [662, 254] width 288 height 28
paste input "[URL][DOMAIN_NAME]"
type input "[URL][DOMAIN_NAME]"
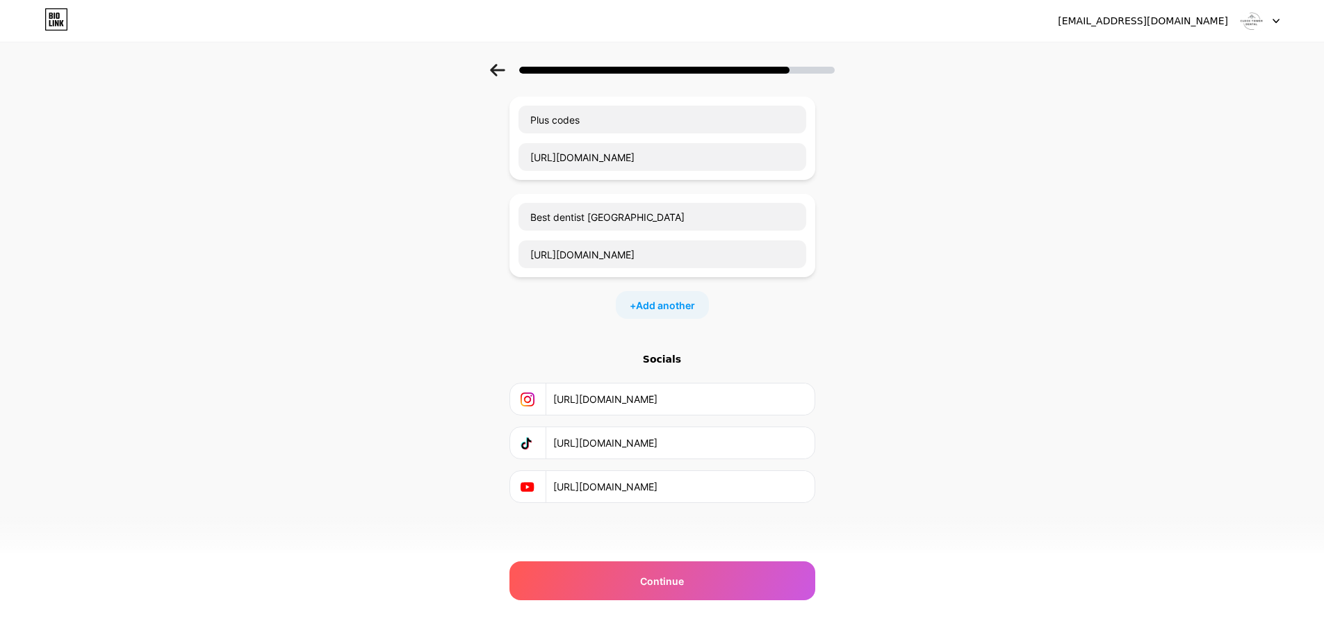
click at [683, 316] on div "+ Add another" at bounding box center [662, 305] width 93 height 28
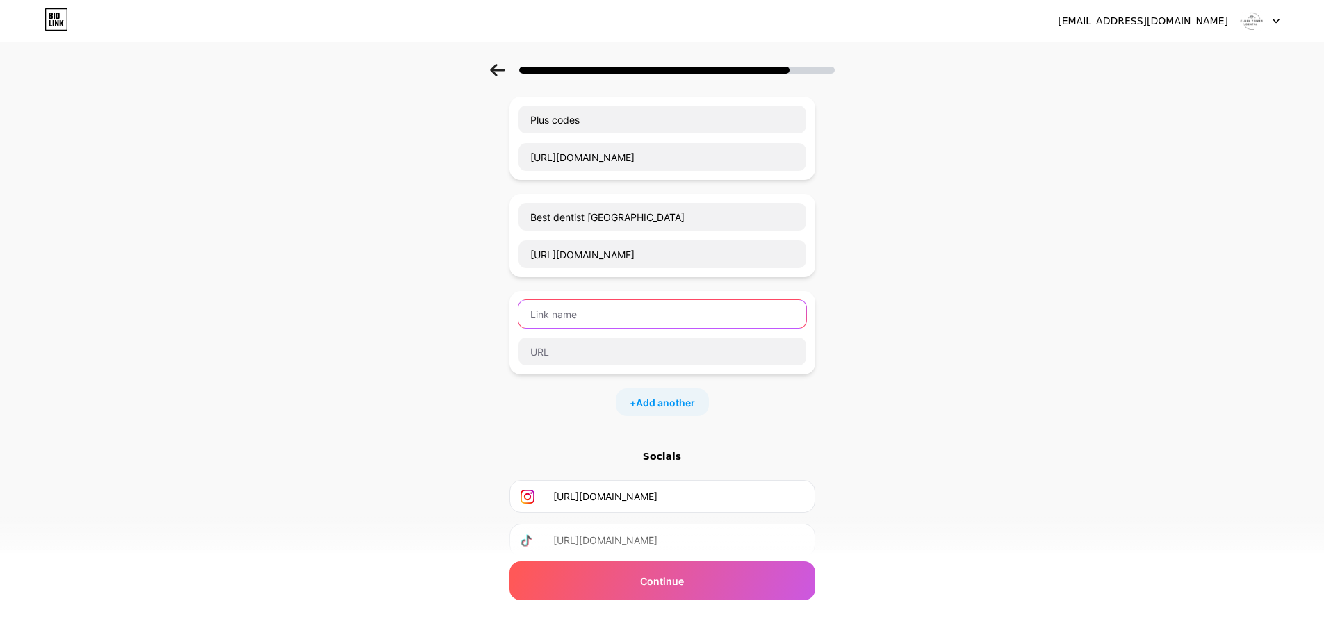
click at [686, 300] on input "text" at bounding box center [662, 314] width 288 height 28
paste input "affordable dental implants"
drag, startPoint x: 532, startPoint y: 320, endPoint x: 538, endPoint y: 327, distance: 9.3
click at [538, 327] on input "affordable dental implants" at bounding box center [662, 314] width 288 height 28
type input "Affordable dental implants"
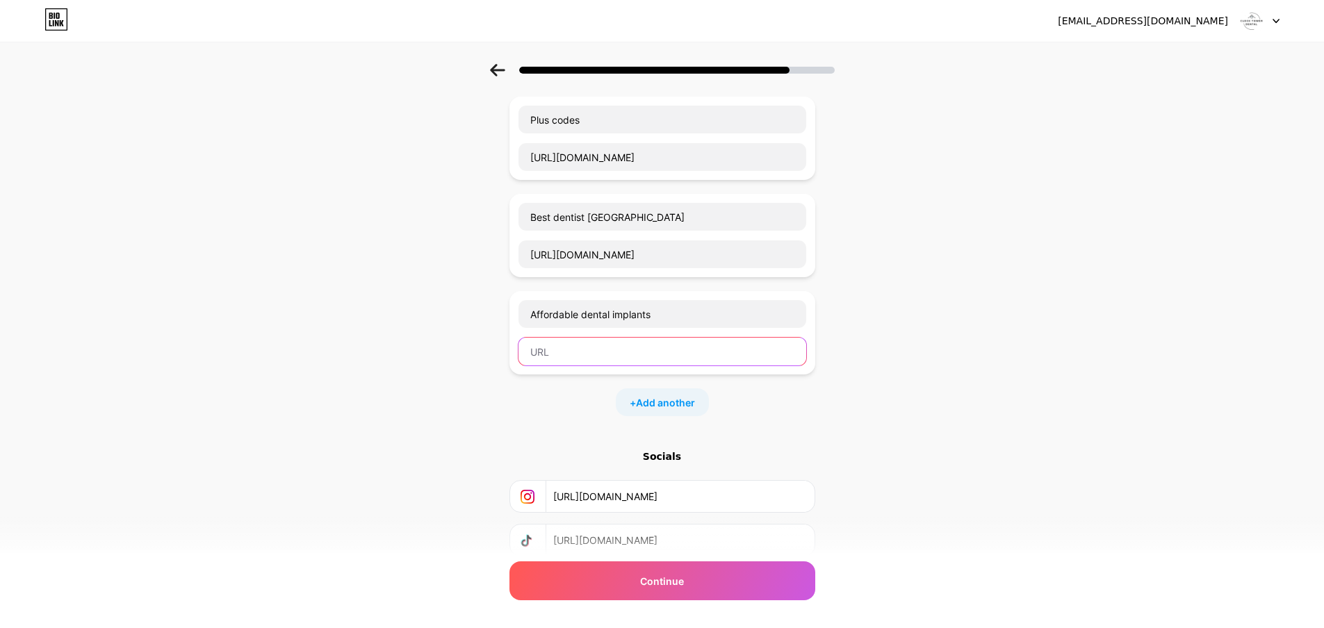
click at [590, 354] on input "text" at bounding box center [662, 352] width 288 height 28
paste input "[URL][DOMAIN_NAME]"
type input "[URL][DOMAIN_NAME]"
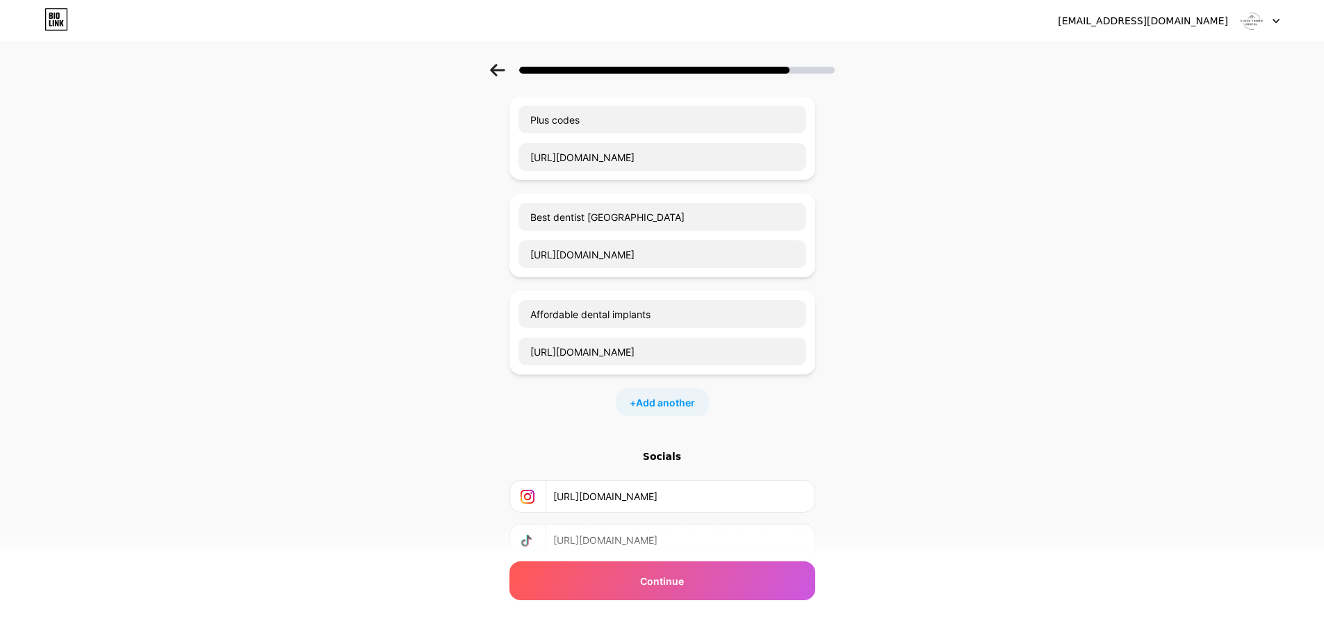
click at [667, 412] on div "+ Add another" at bounding box center [662, 402] width 93 height 28
click at [645, 417] on input "text" at bounding box center [662, 411] width 288 height 28
paste input "restorative dentistry near me"
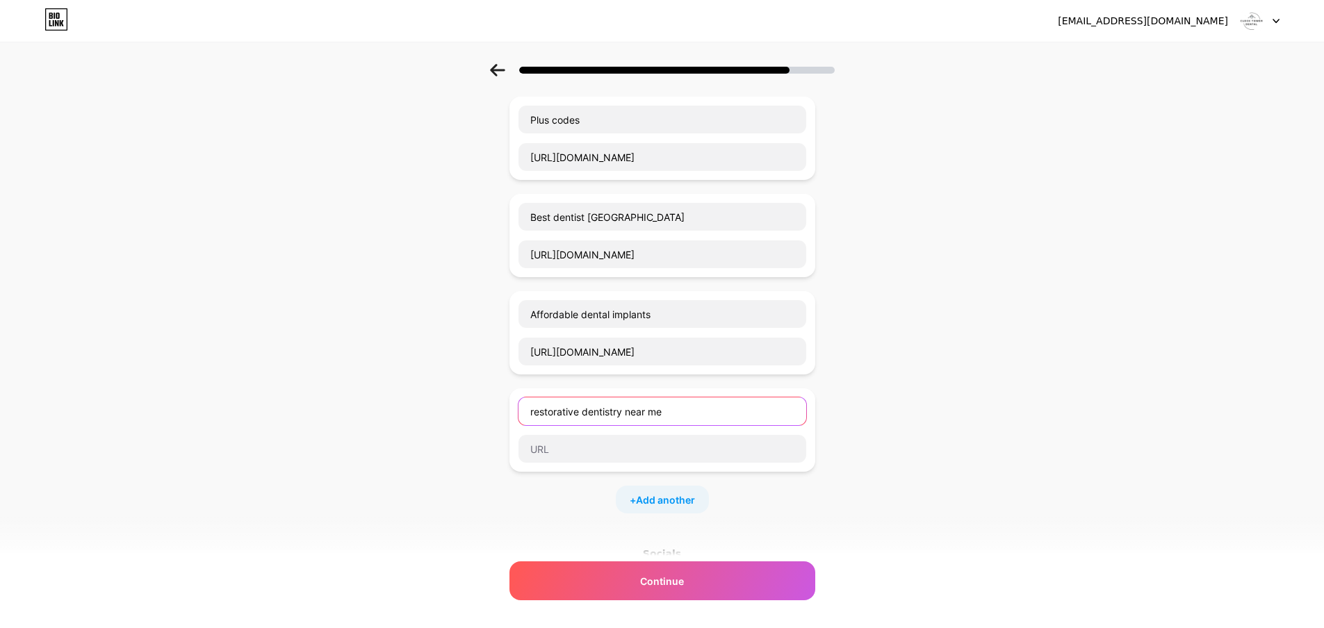
drag, startPoint x: 538, startPoint y: 414, endPoint x: 530, endPoint y: 403, distance: 13.9
click at [531, 404] on input "restorative dentistry near me" at bounding box center [662, 411] width 288 height 28
type input "Restorative dentistry near me"
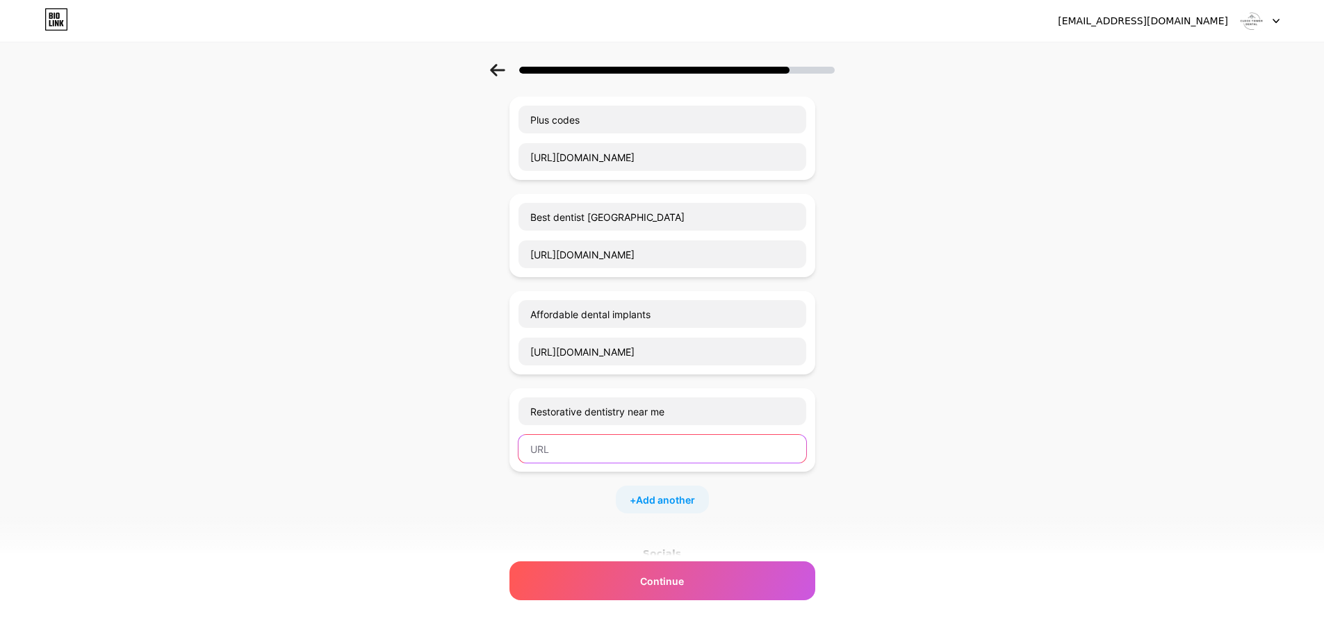
click at [621, 446] on input "text" at bounding box center [662, 449] width 288 height 28
paste input "[URL][DOMAIN_NAME]"
type input "[URL][DOMAIN_NAME]"
click at [677, 501] on span "Add another" at bounding box center [665, 500] width 59 height 15
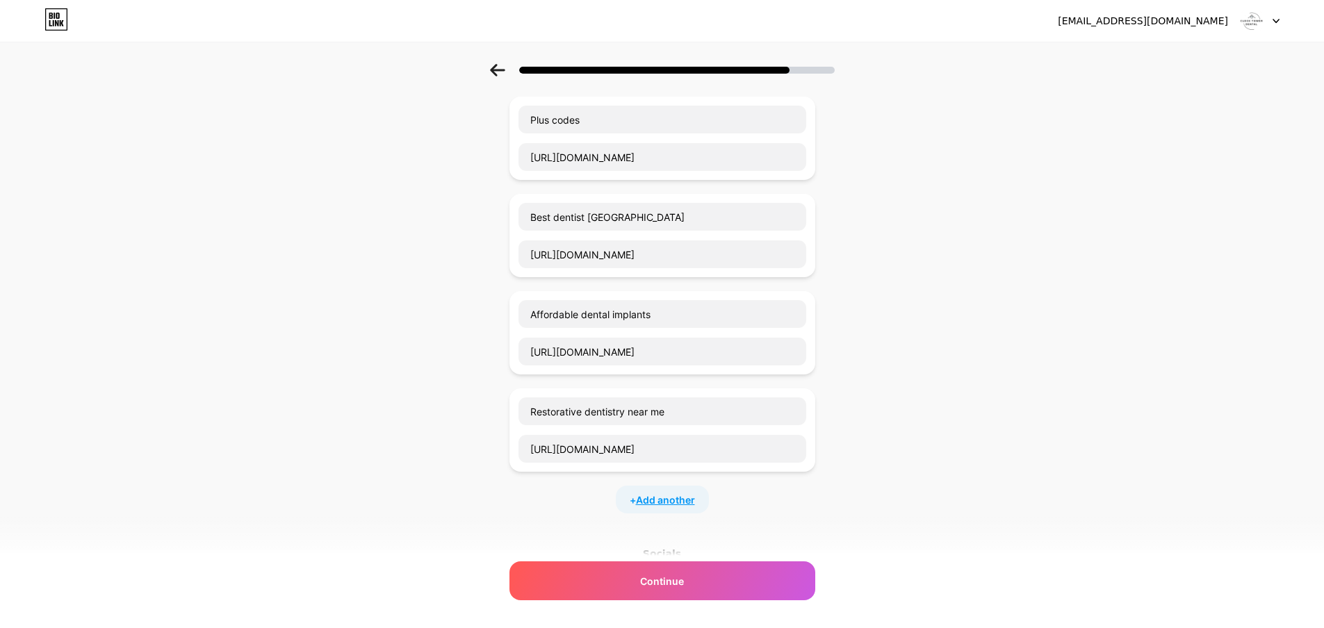
scroll to position [0, 0]
click at [643, 415] on input "Restorative dentistry near me" at bounding box center [662, 411] width 288 height 28
click at [566, 500] on input "text" at bounding box center [662, 509] width 288 height 28
paste input "emergency dental clinic"
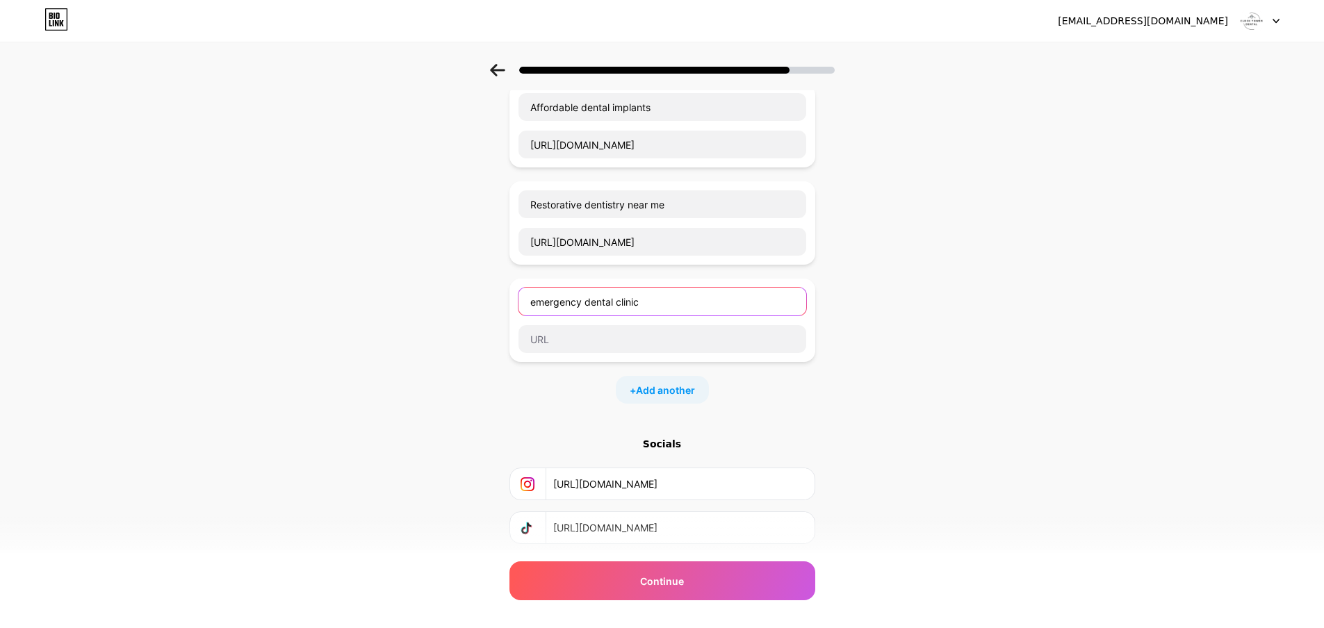
scroll to position [480, 0]
drag, startPoint x: 537, startPoint y: 304, endPoint x: 535, endPoint y: 296, distance: 7.9
click at [535, 296] on input "emergency dental clinic" at bounding box center [662, 300] width 288 height 28
click at [538, 304] on input "emergency dental clinic" at bounding box center [662, 300] width 288 height 28
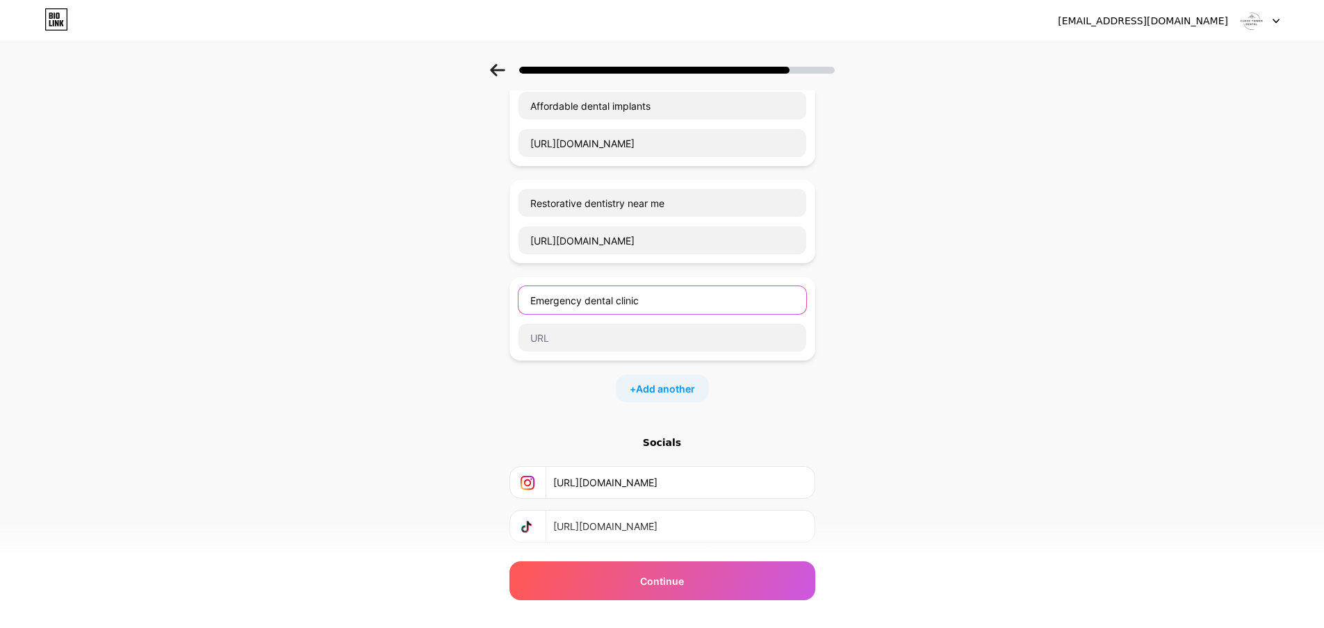
type input "Emergency dental clinic"
click at [653, 345] on input "text" at bounding box center [662, 338] width 288 height 28
paste input "[URL][DOMAIN_NAME]"
type input "[URL][DOMAIN_NAME]"
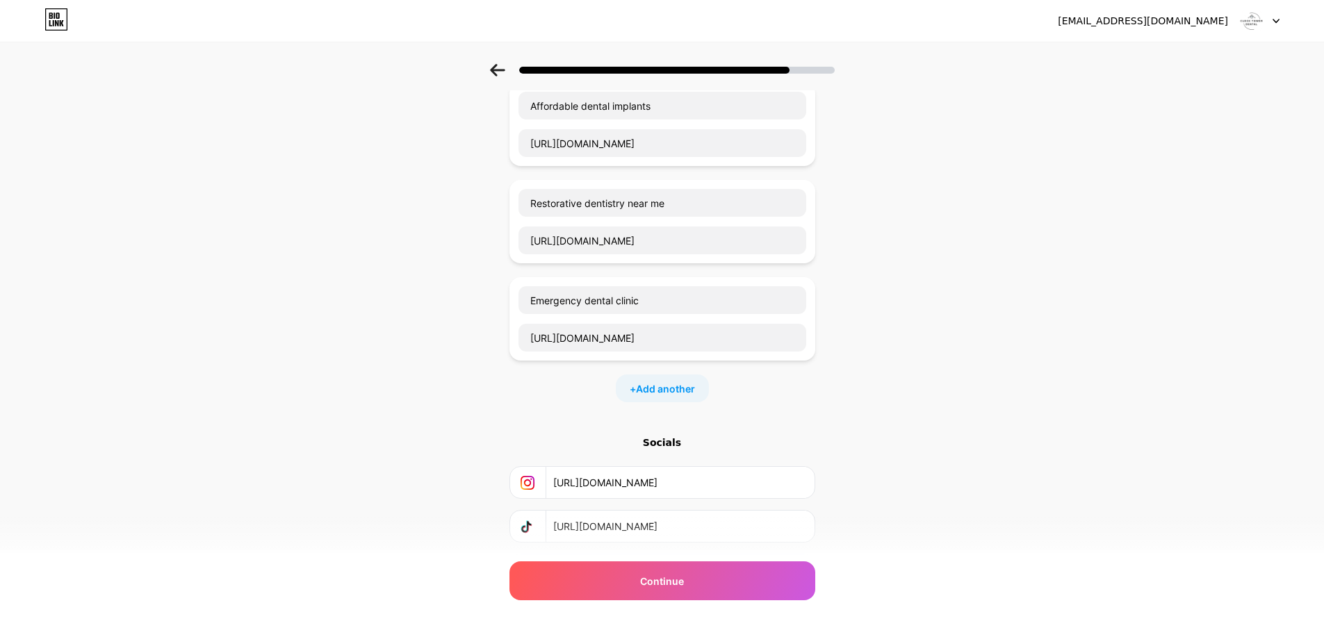
click at [671, 400] on div "+ Add another" at bounding box center [662, 389] width 93 height 28
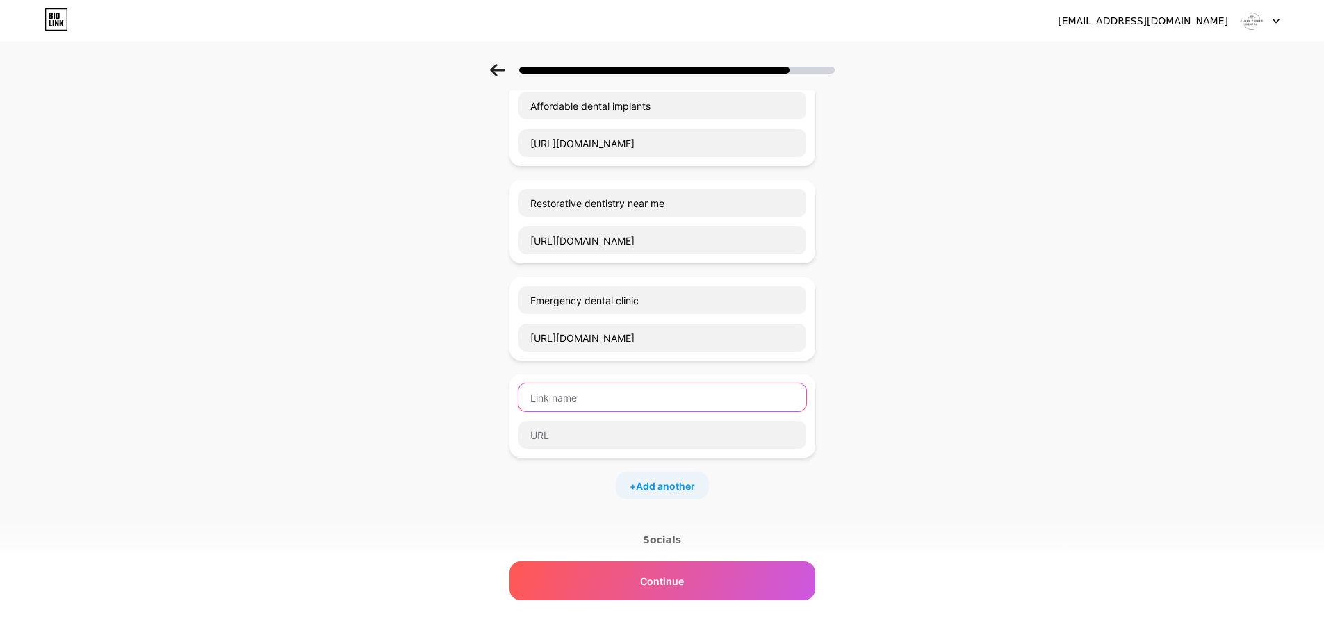
click at [620, 394] on input "text" at bounding box center [662, 398] width 288 height 28
paste input "[DOMAIN_NAME]"
type input "[DOMAIN_NAME]"
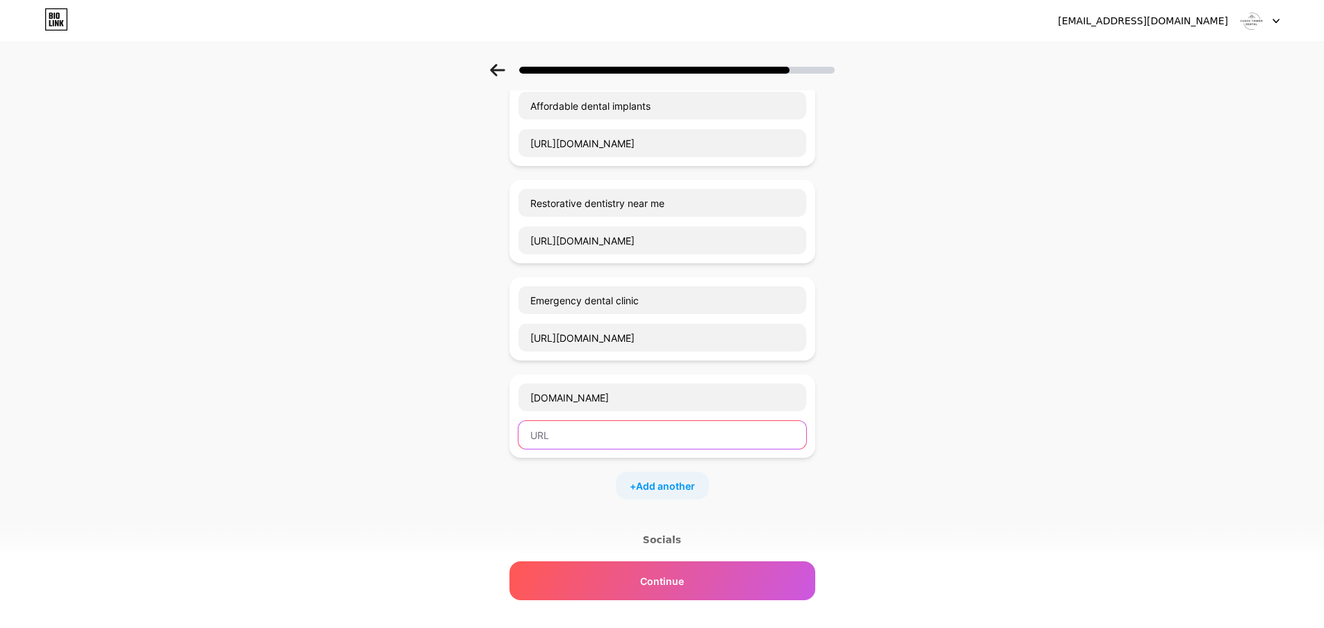
click at [682, 435] on input "text" at bounding box center [662, 435] width 288 height 28
paste input "[URL][DOMAIN_NAME][PERSON_NAME]"
type input "[URL][DOMAIN_NAME][PERSON_NAME]"
click at [693, 492] on span "Add another" at bounding box center [665, 486] width 59 height 15
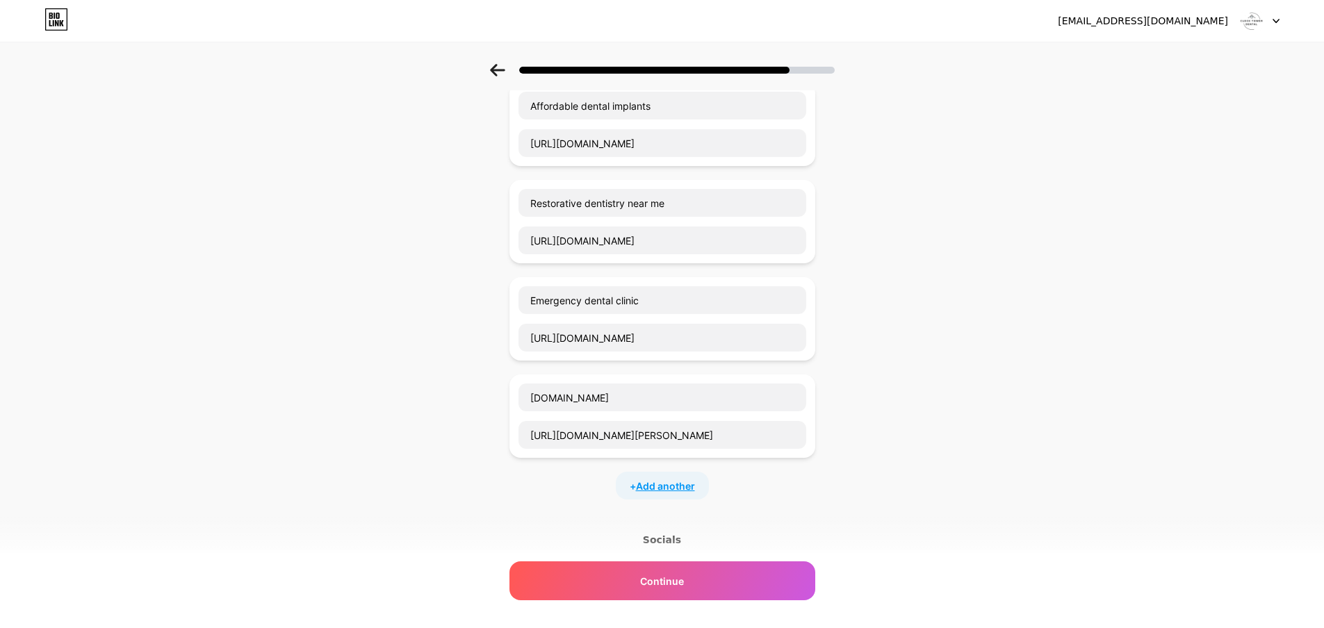
scroll to position [0, 0]
click at [594, 488] on input "text" at bounding box center [662, 495] width 288 height 28
paste input "[DOMAIN_NAME]"
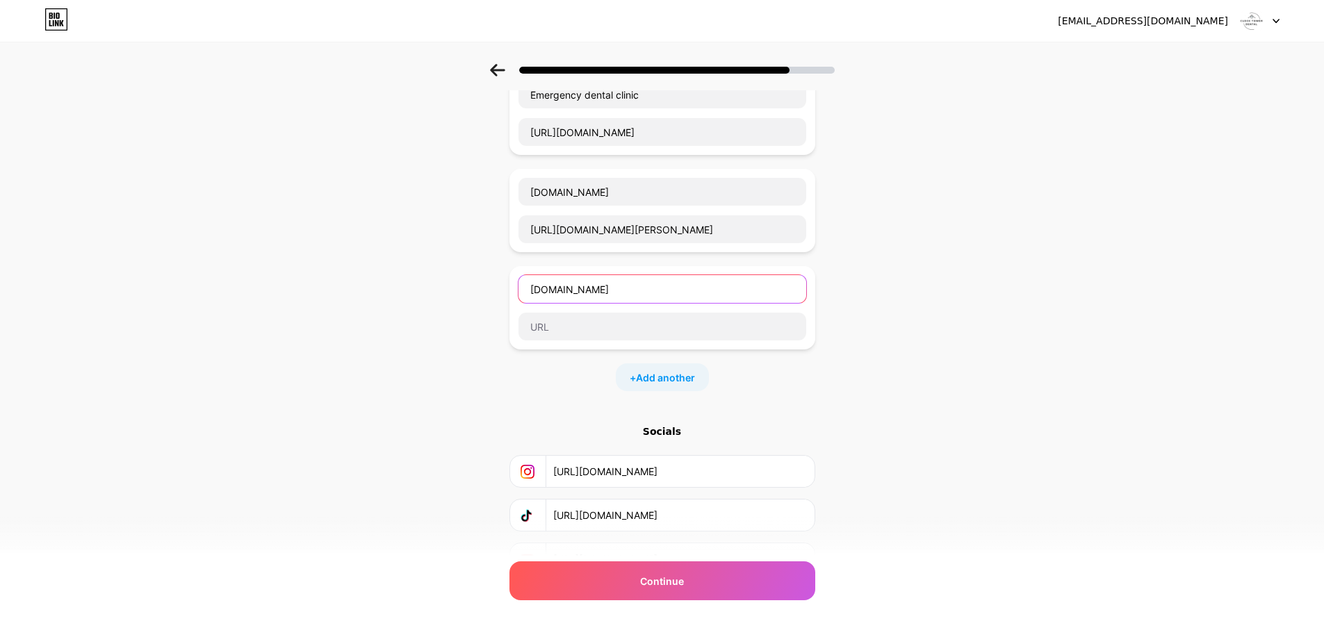
scroll to position [689, 0]
type input "[DOMAIN_NAME]"
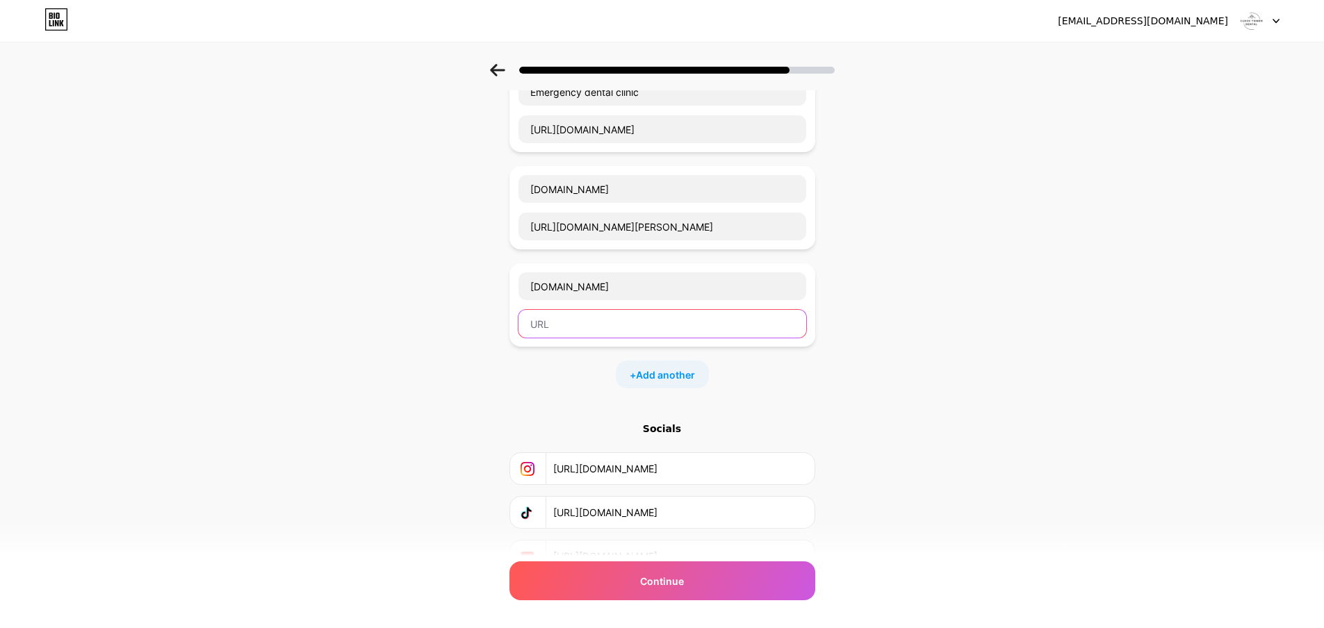
click at [595, 327] on input "text" at bounding box center [662, 324] width 288 height 28
paste input "[URL][DOMAIN_NAME]"
type input "[URL][DOMAIN_NAME]"
click at [677, 379] on span "Add another" at bounding box center [665, 375] width 59 height 15
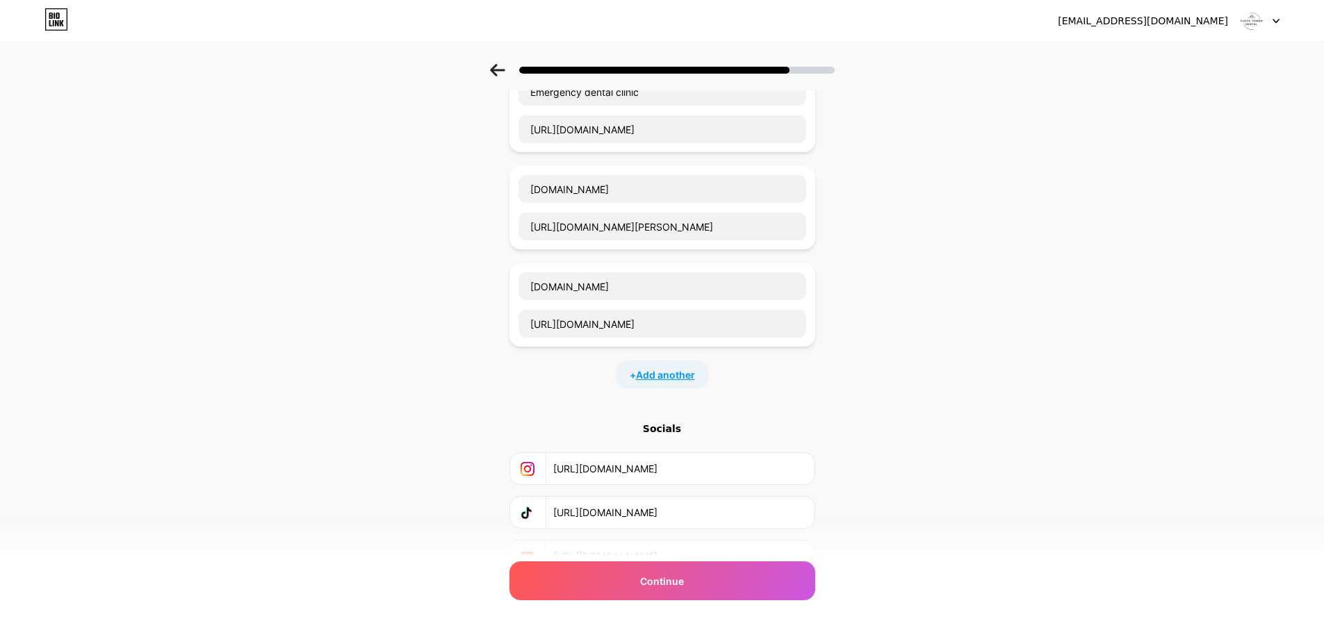
scroll to position [0, 0]
click at [573, 427] on input "text" at bounding box center [662, 421] width 288 height 28
paste input "[URL][DOMAIN_NAME]"
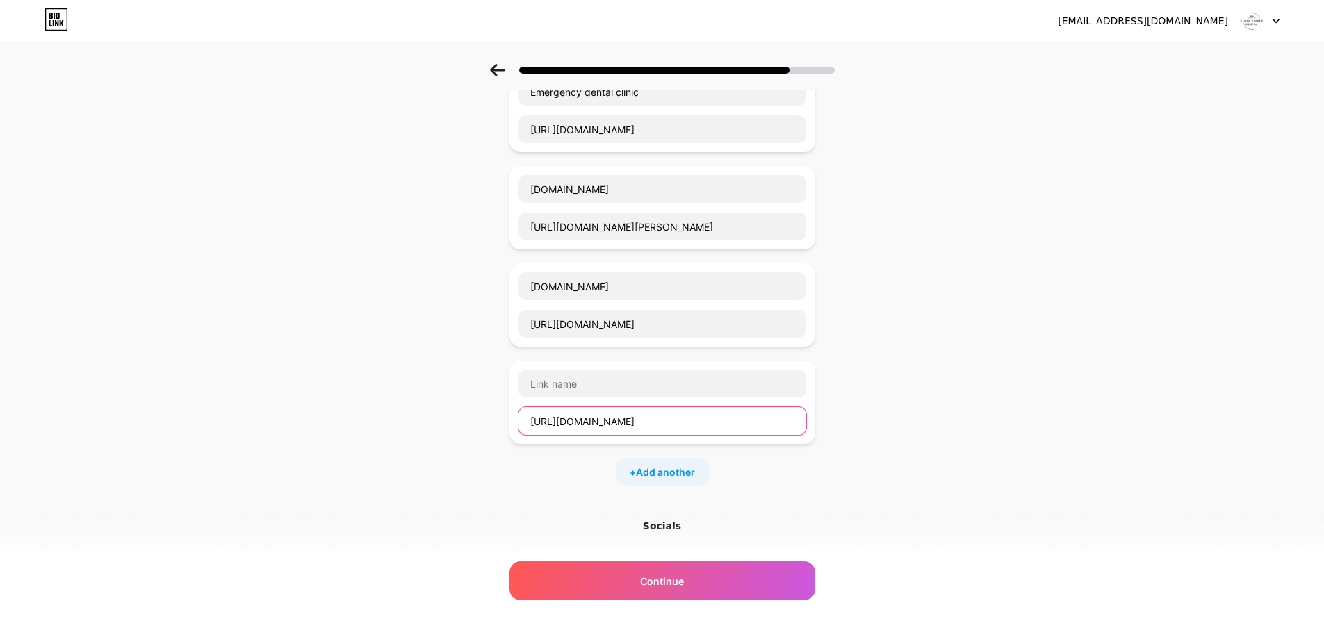
scroll to position [0, 124]
type input "[URL][DOMAIN_NAME]"
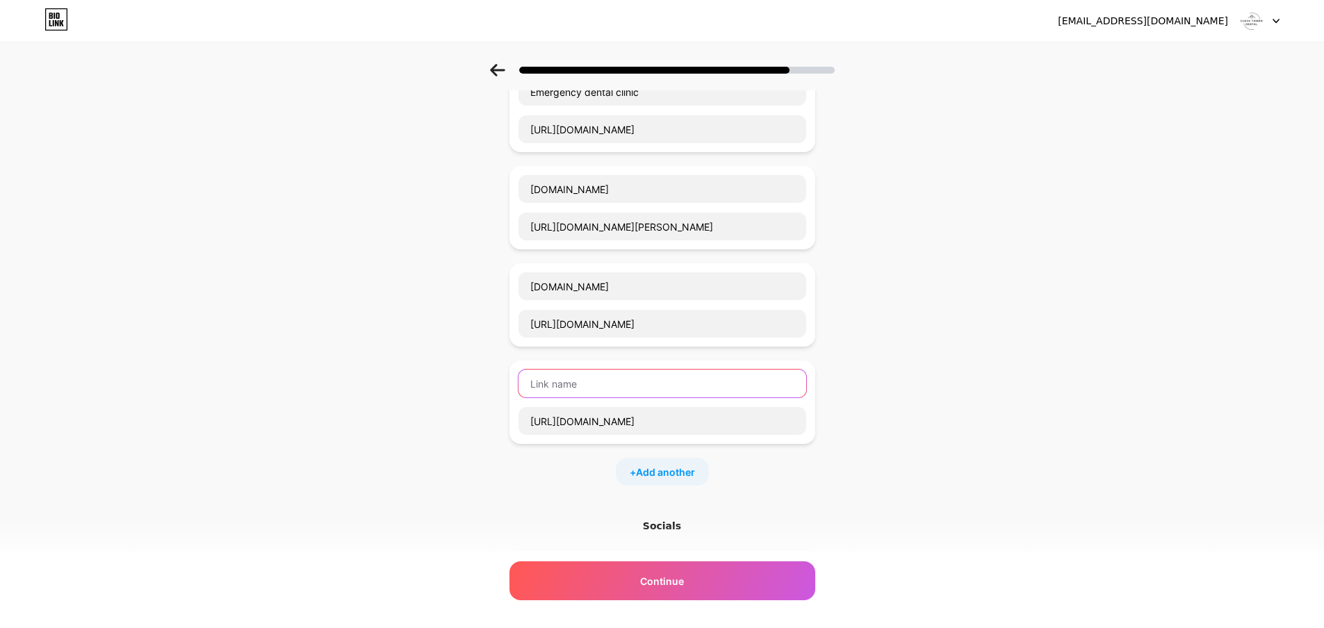
click at [665, 383] on input "text" at bounding box center [662, 384] width 288 height 28
paste input "[DOMAIN_NAME]"
type input "[DOMAIN_NAME]"
click at [696, 459] on div "+ Add another" at bounding box center [662, 472] width 93 height 28
click at [621, 517] on input "text" at bounding box center [662, 518] width 288 height 28
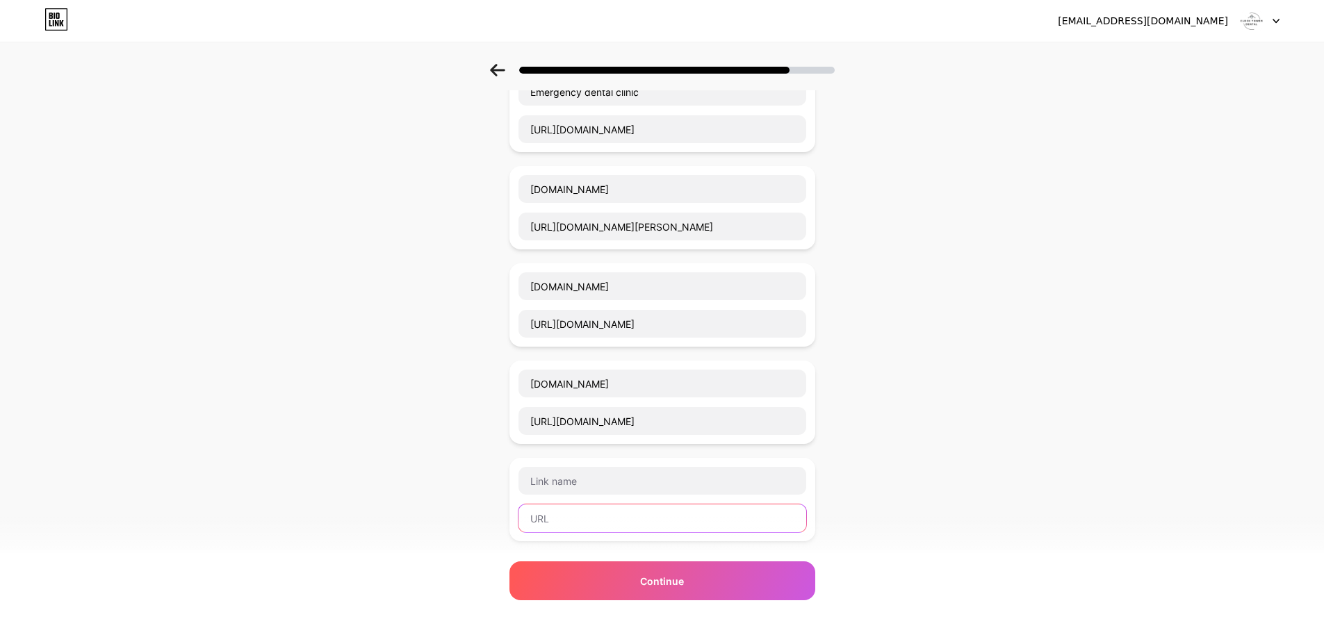
paste input "[URL][DOMAIN_NAME]"
type input "[URL][DOMAIN_NAME]"
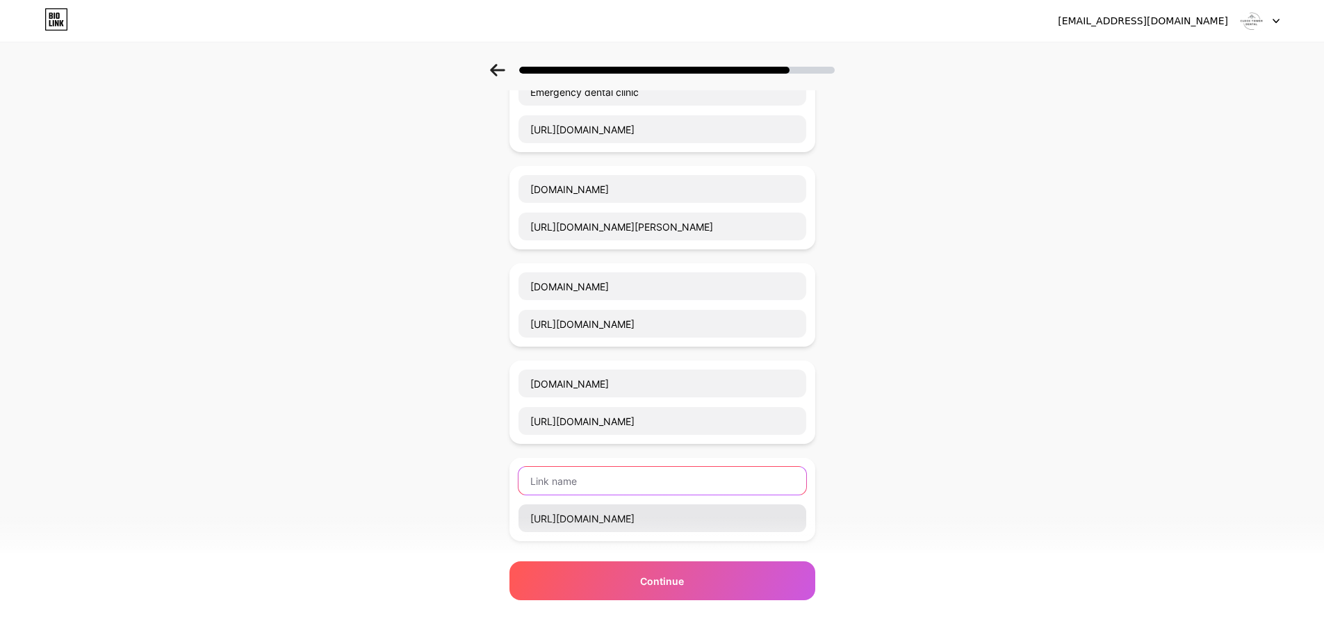
drag, startPoint x: 600, startPoint y: 468, endPoint x: 617, endPoint y: 516, distance: 51.6
click at [598, 468] on input "text" at bounding box center [662, 481] width 288 height 28
paste input "[DOMAIN_NAME]"
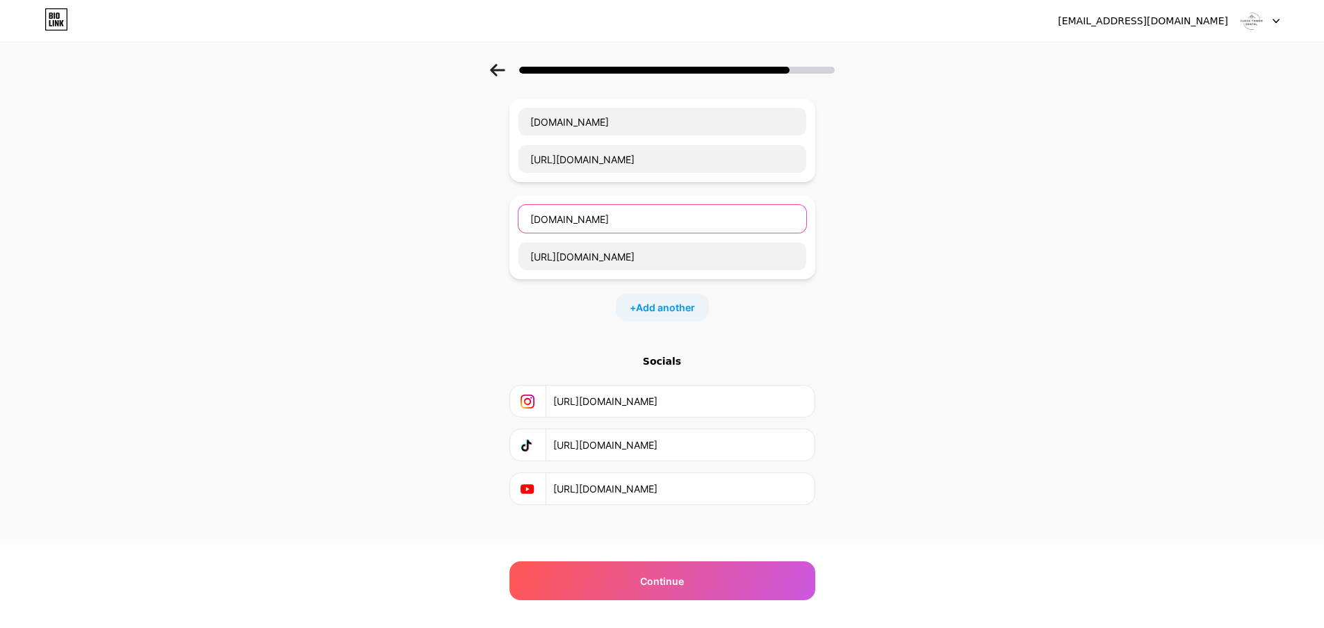
scroll to position [953, 0]
type input "[DOMAIN_NAME]"
click at [657, 312] on span "Add another" at bounding box center [665, 305] width 59 height 15
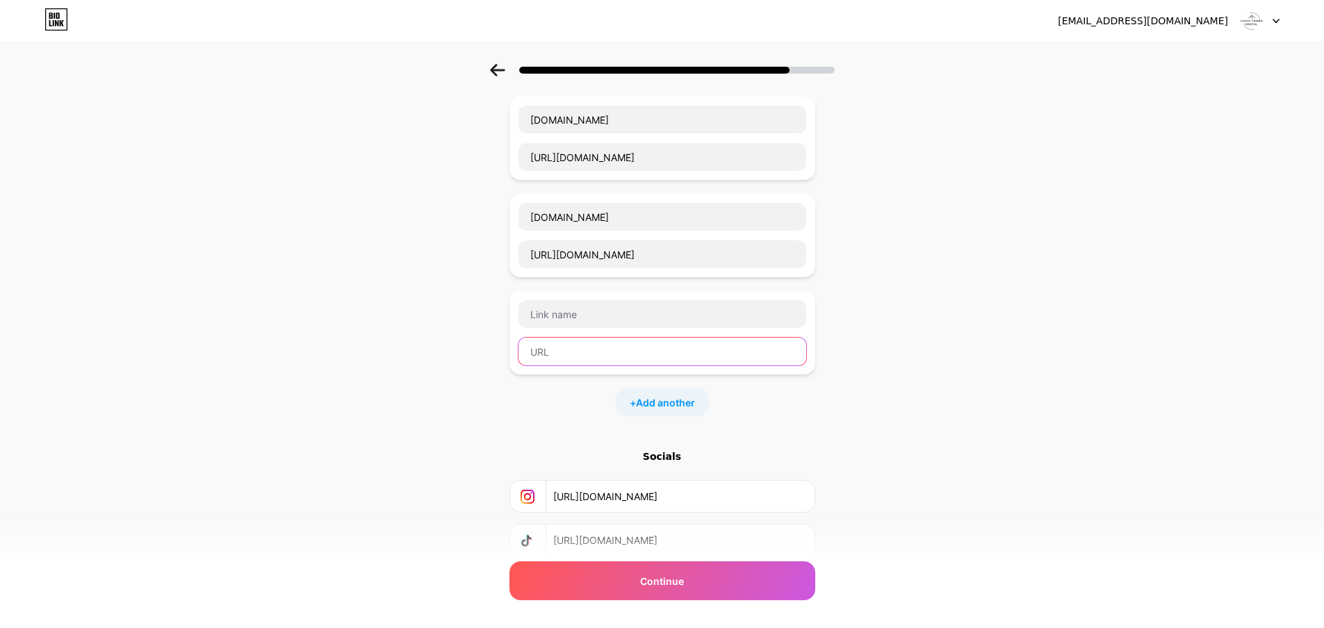
click at [650, 349] on input "text" at bounding box center [662, 352] width 288 height 28
paste input "[URL][DOMAIN_NAME]"
type input "[URL][DOMAIN_NAME]"
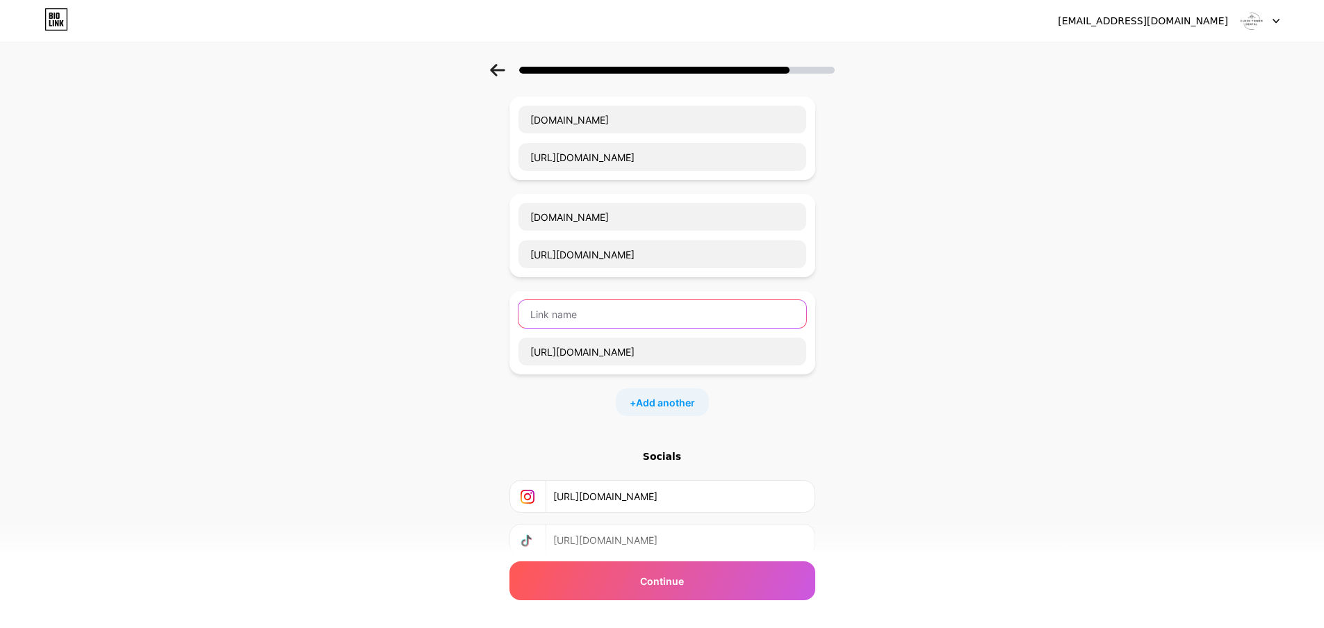
click at [625, 300] on input "text" at bounding box center [662, 314] width 288 height 28
paste input "[DOMAIN_NAME]"
type input "[DOMAIN_NAME]"
click at [671, 411] on div "+ Add another" at bounding box center [662, 402] width 93 height 28
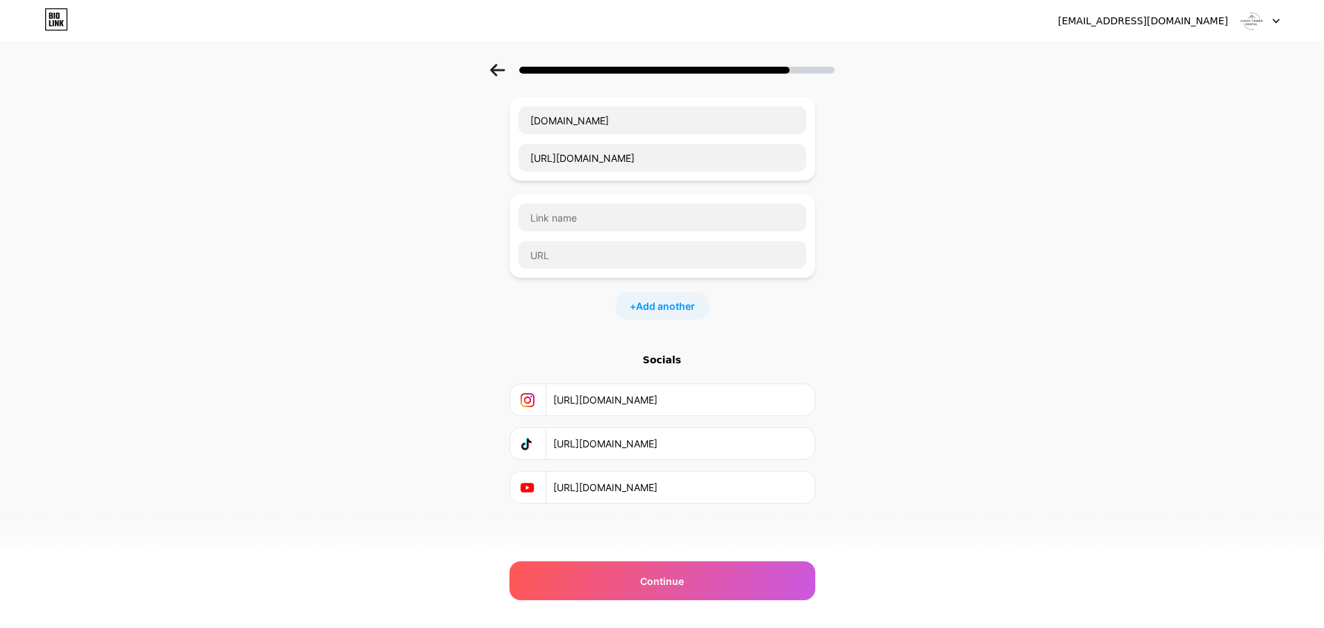
scroll to position [1147, 0]
click at [593, 215] on input "text" at bounding box center [662, 217] width 288 height 28
paste input "[DOMAIN_NAME]"
type input "[DOMAIN_NAME]"
click at [619, 252] on input "text" at bounding box center [662, 254] width 288 height 28
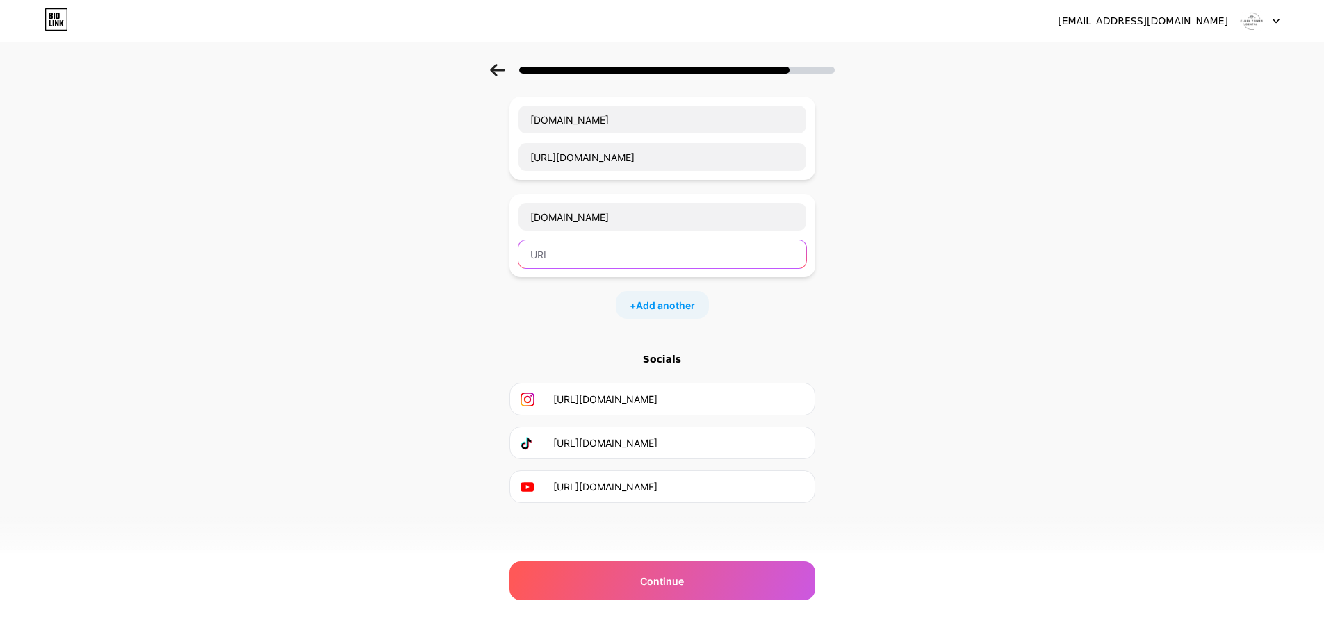
paste input "[URL][DOMAIN_NAME]"
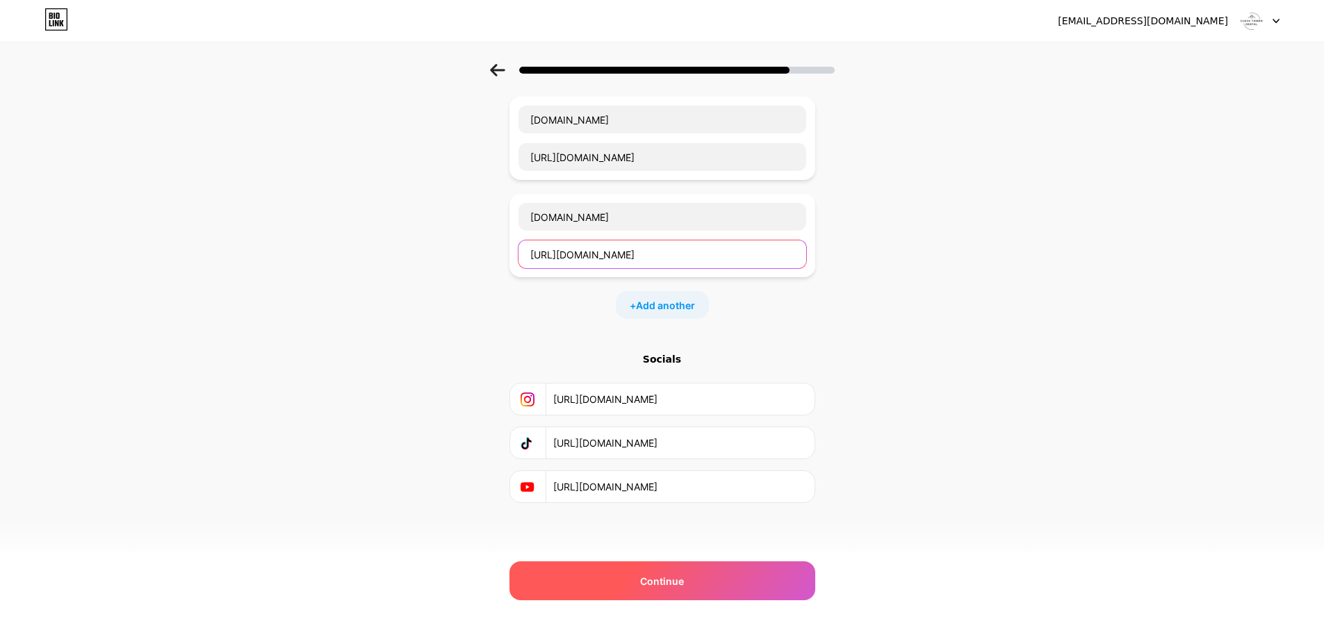
type input "[URL][DOMAIN_NAME]"
click at [657, 586] on span "Continue" at bounding box center [662, 581] width 44 height 15
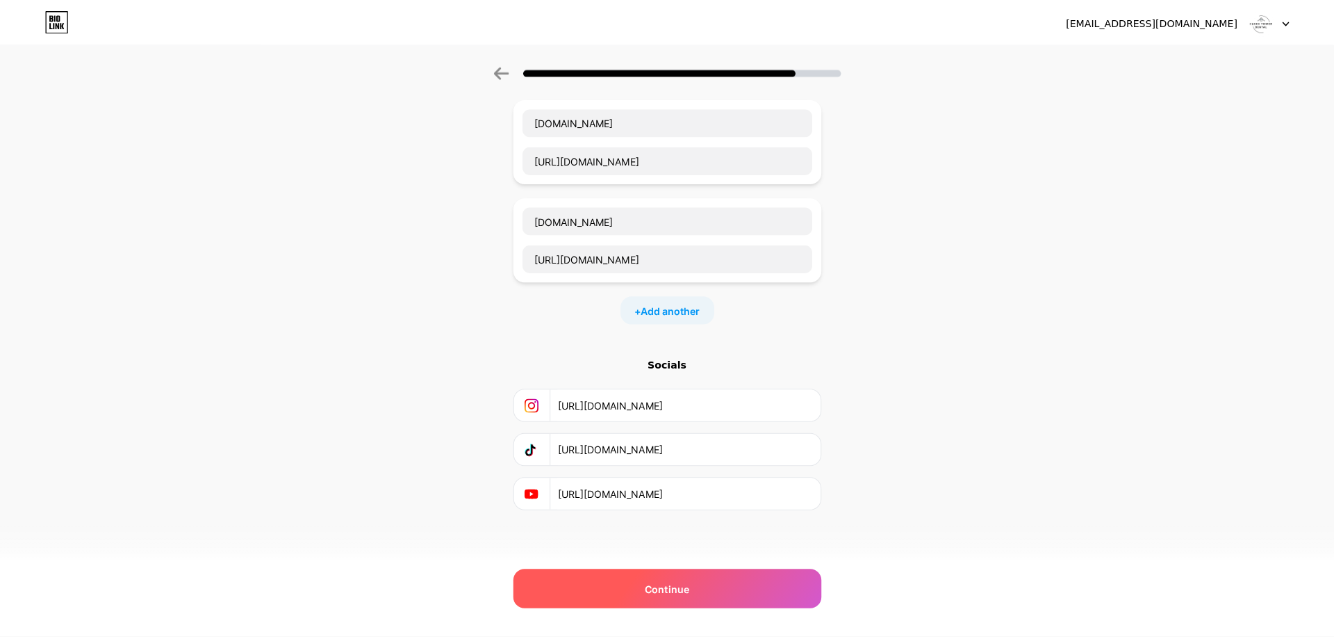
scroll to position [0, 0]
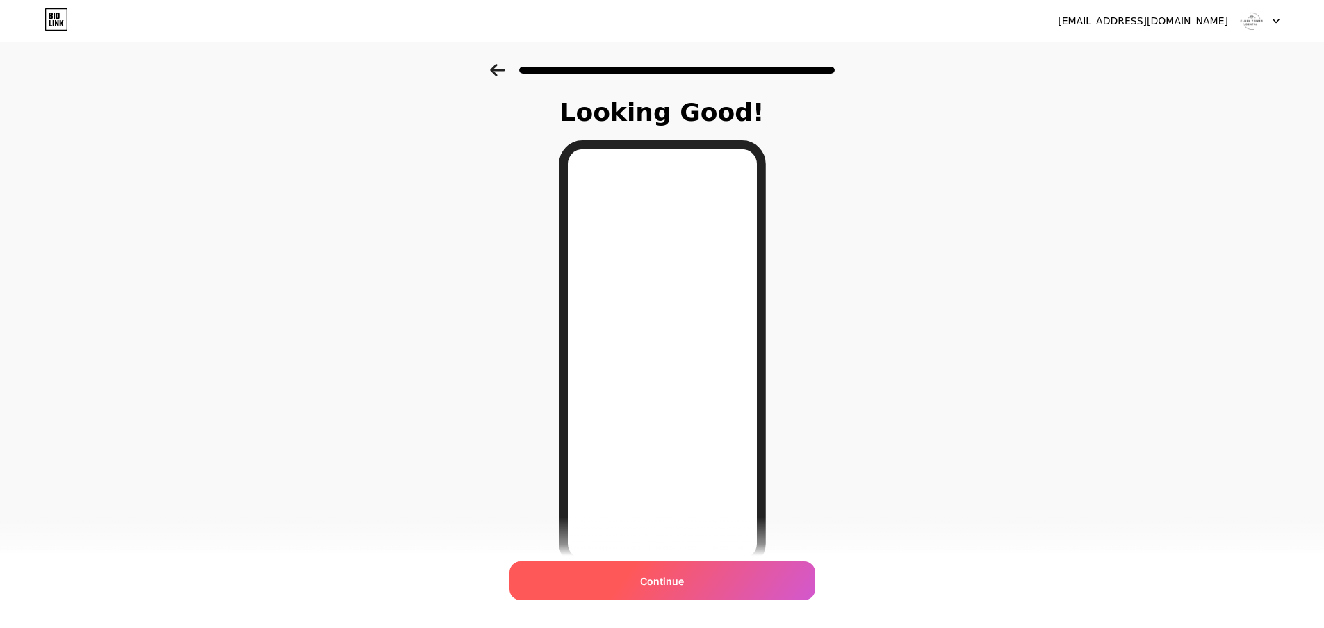
click at [642, 585] on div "Continue" at bounding box center [662, 580] width 306 height 39
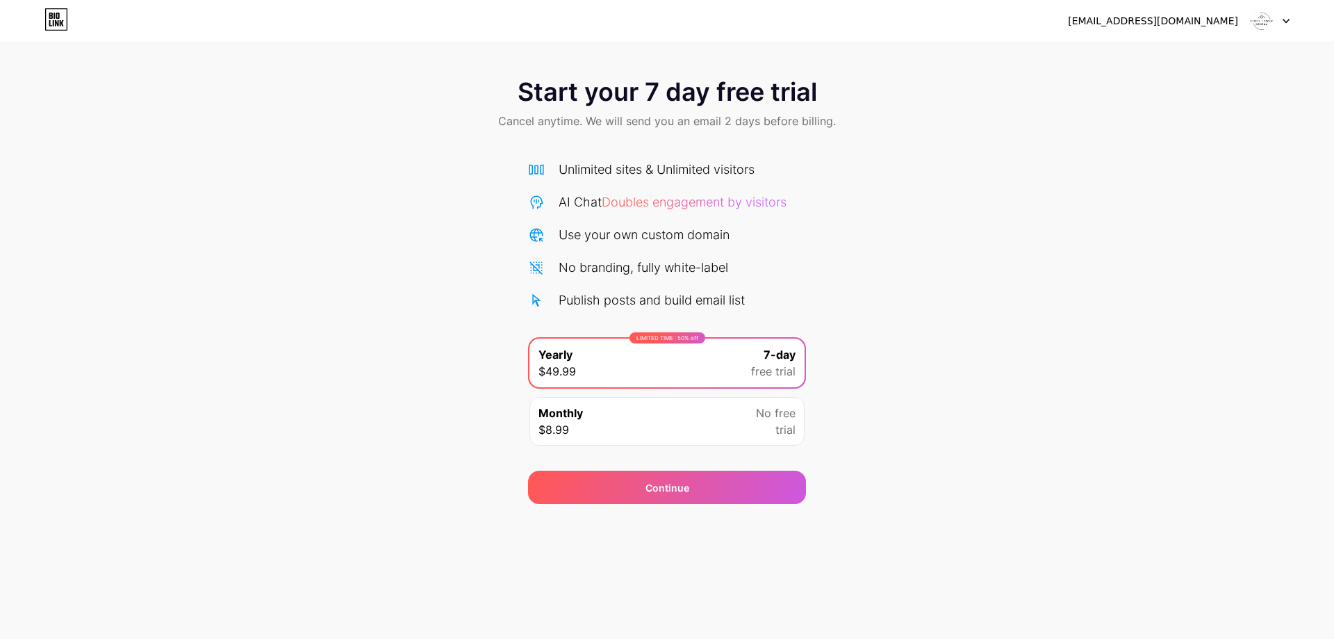
click at [1019, 208] on div "Start your 7 day free trial Cancel anytime. We will send you an email 2 days be…" at bounding box center [667, 284] width 1334 height 440
click at [940, 259] on div "Start your 7 day free trial Cancel anytime. We will send you an email 2 days be…" at bounding box center [667, 284] width 1334 height 440
click at [762, 121] on span "Cancel anytime. We will send you an email 2 days before billing." at bounding box center [667, 121] width 338 height 17
click at [751, 425] on div "Monthly $8.99 No free trial" at bounding box center [666, 421] width 275 height 49
click at [723, 361] on div "LIMITED TIME : 50% off Yearly $49.99 7-day free trial" at bounding box center [666, 362] width 275 height 49
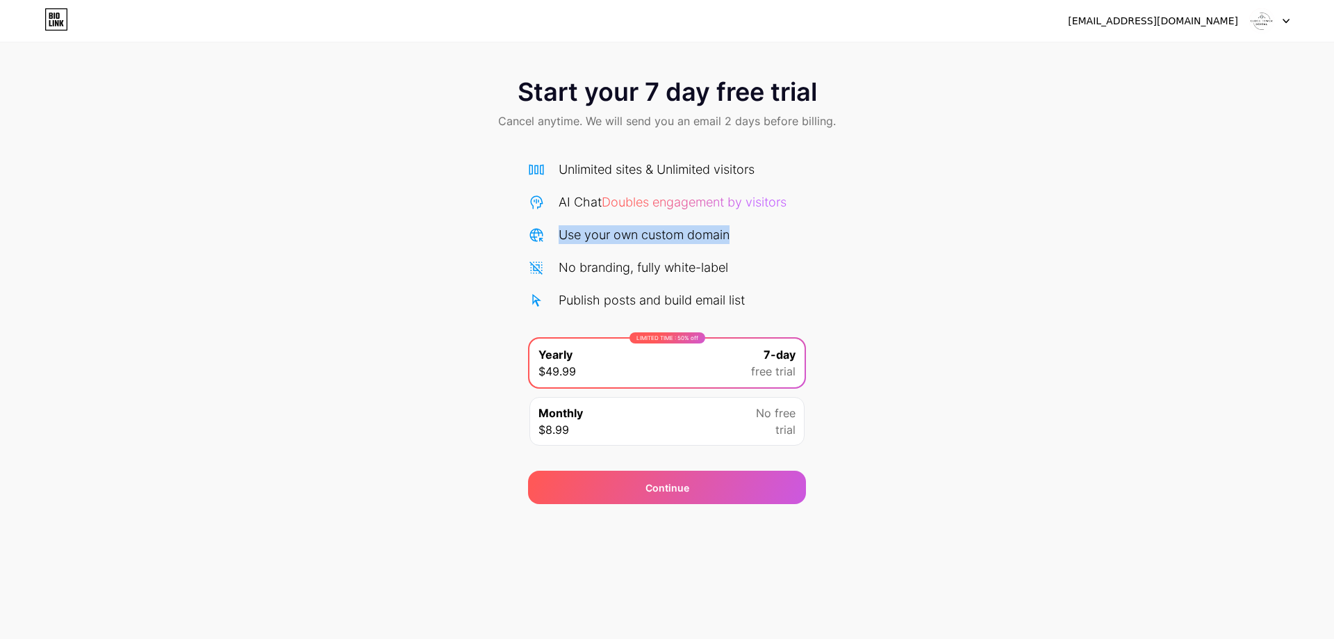
click at [821, 216] on div "Start your 7 day free trial Cancel anytime. We will send you an email 2 days be…" at bounding box center [667, 284] width 1334 height 440
click at [696, 298] on div "Publish posts and build email list" at bounding box center [652, 299] width 186 height 19
drag, startPoint x: 507, startPoint y: 76, endPoint x: 867, endPoint y: 519, distance: 570.9
drag, startPoint x: 787, startPoint y: 409, endPoint x: 762, endPoint y: 389, distance: 31.7
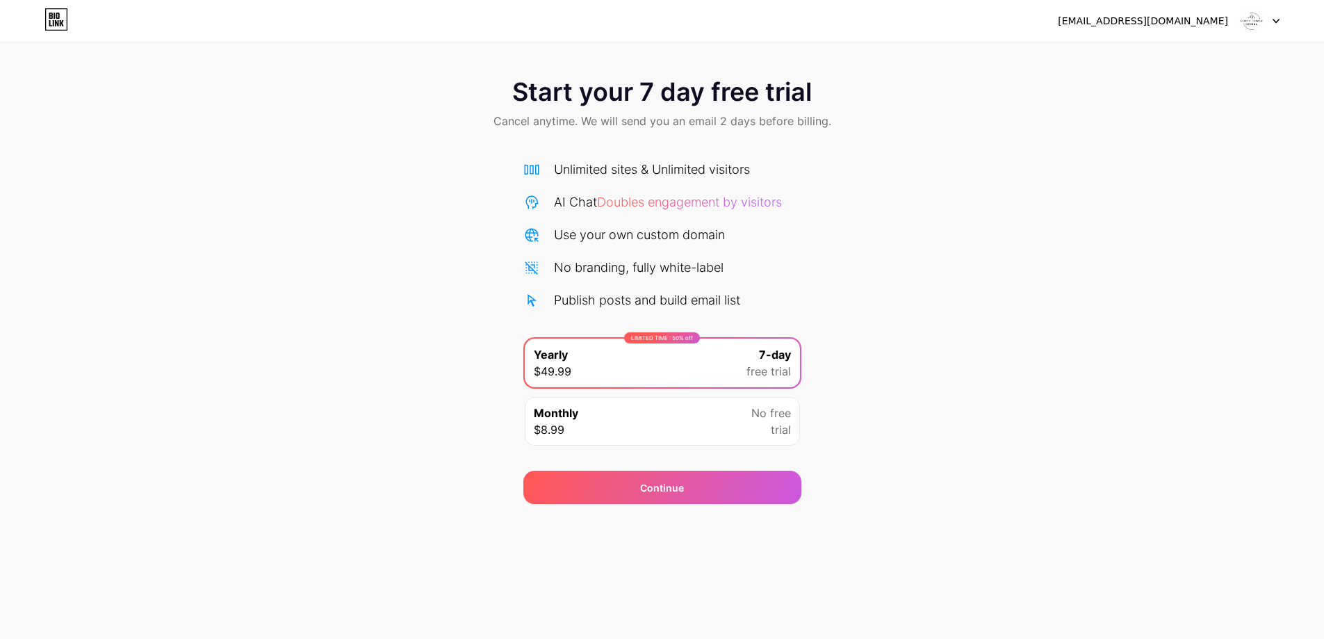
drag, startPoint x: 768, startPoint y: 451, endPoint x: 684, endPoint y: 283, distance: 188.0
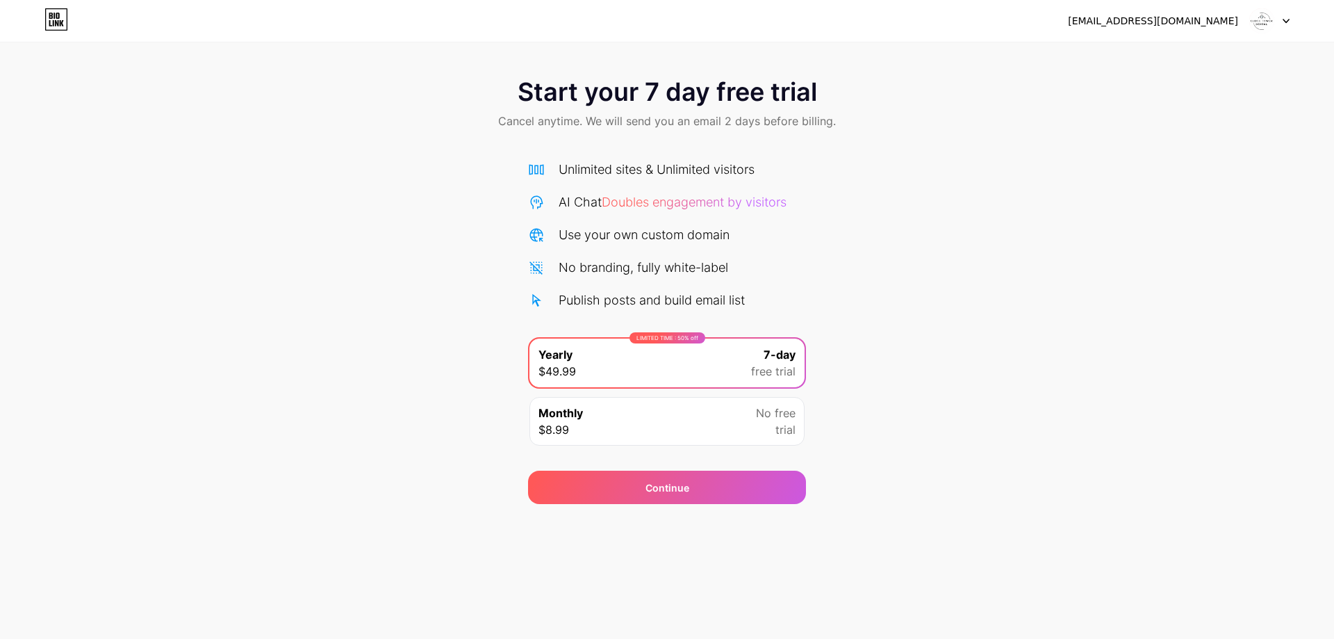
click at [1275, 20] on div at bounding box center [1269, 20] width 40 height 25
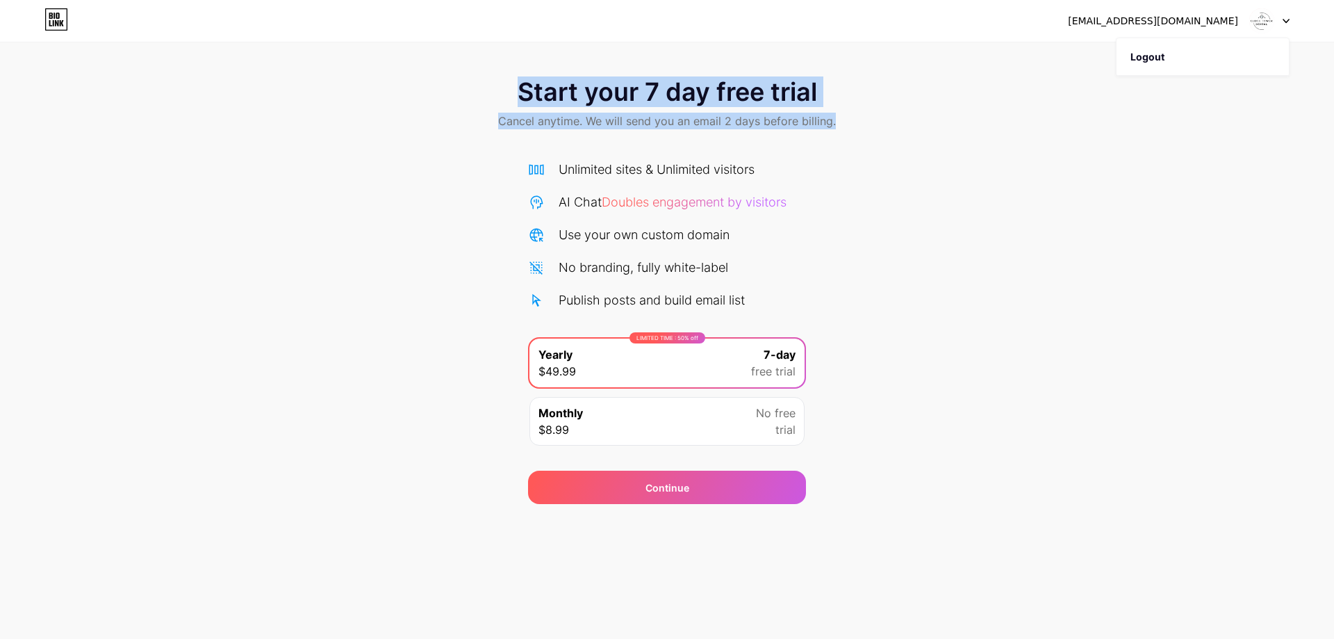
drag, startPoint x: 1193, startPoint y: 55, endPoint x: 1186, endPoint y: 113, distance: 58.8
click at [1190, 176] on div "[EMAIL_ADDRESS][DOMAIN_NAME] Logout Link Copied Start your 7 day free trial Can…" at bounding box center [667, 252] width 1334 height 504
click at [1263, 22] on img at bounding box center [1262, 21] width 26 height 26
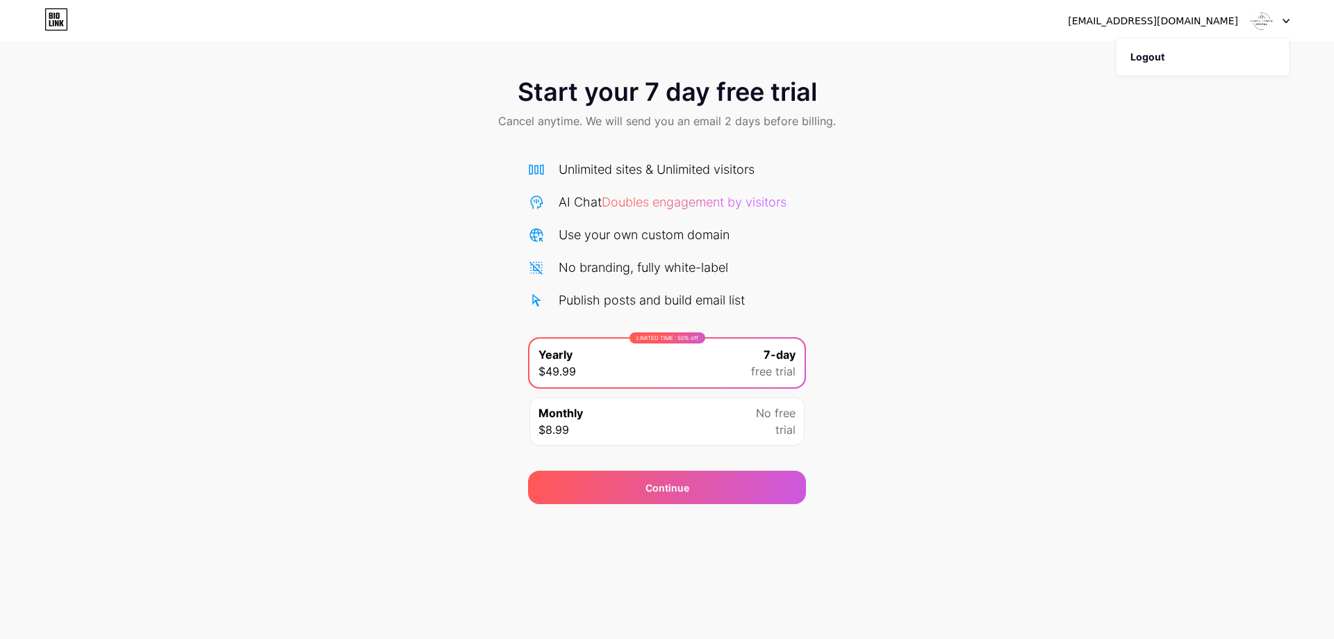
click at [1146, 19] on div "[EMAIL_ADDRESS][DOMAIN_NAME]" at bounding box center [1153, 21] width 170 height 15
click at [1119, 19] on div "[EMAIL_ADDRESS][DOMAIN_NAME]" at bounding box center [1153, 21] width 170 height 15
click at [659, 496] on div "Continue" at bounding box center [667, 486] width 278 height 33
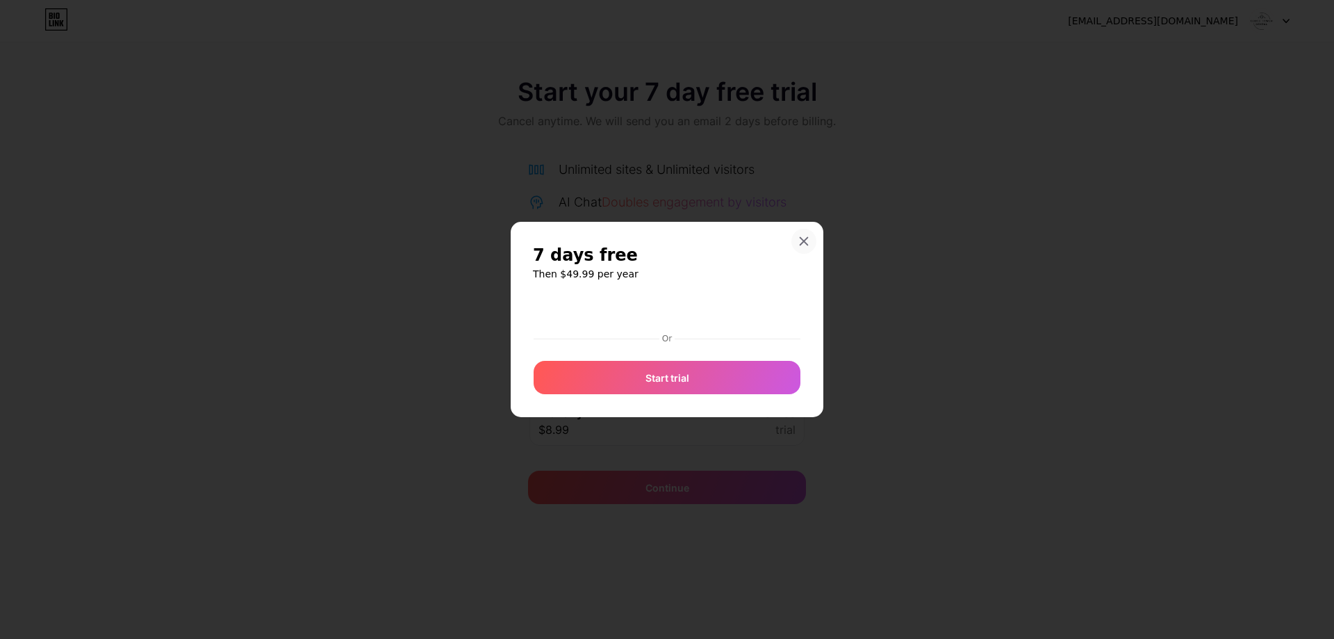
click at [807, 239] on div "7 days free Then $49.99 per year Or Start trial" at bounding box center [667, 319] width 313 height 195
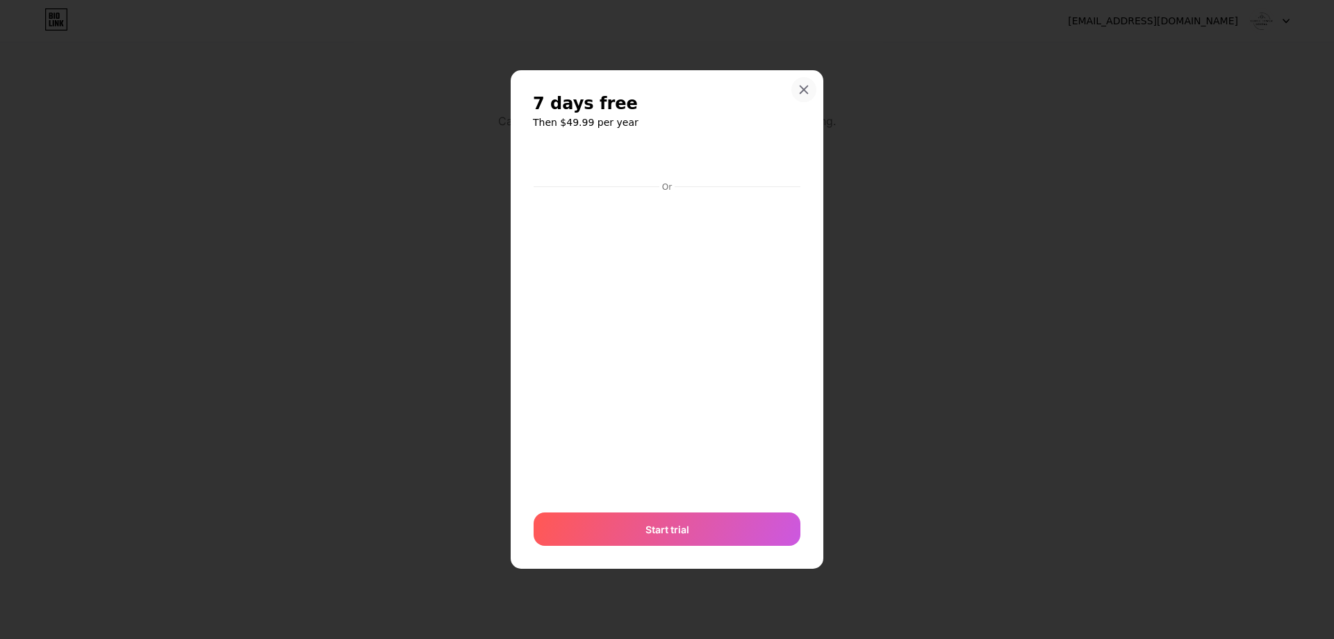
click at [801, 76] on div "7 days free Then $49.99 per year Or Start trial" at bounding box center [667, 319] width 313 height 499
click at [801, 88] on icon at bounding box center [803, 89] width 11 height 11
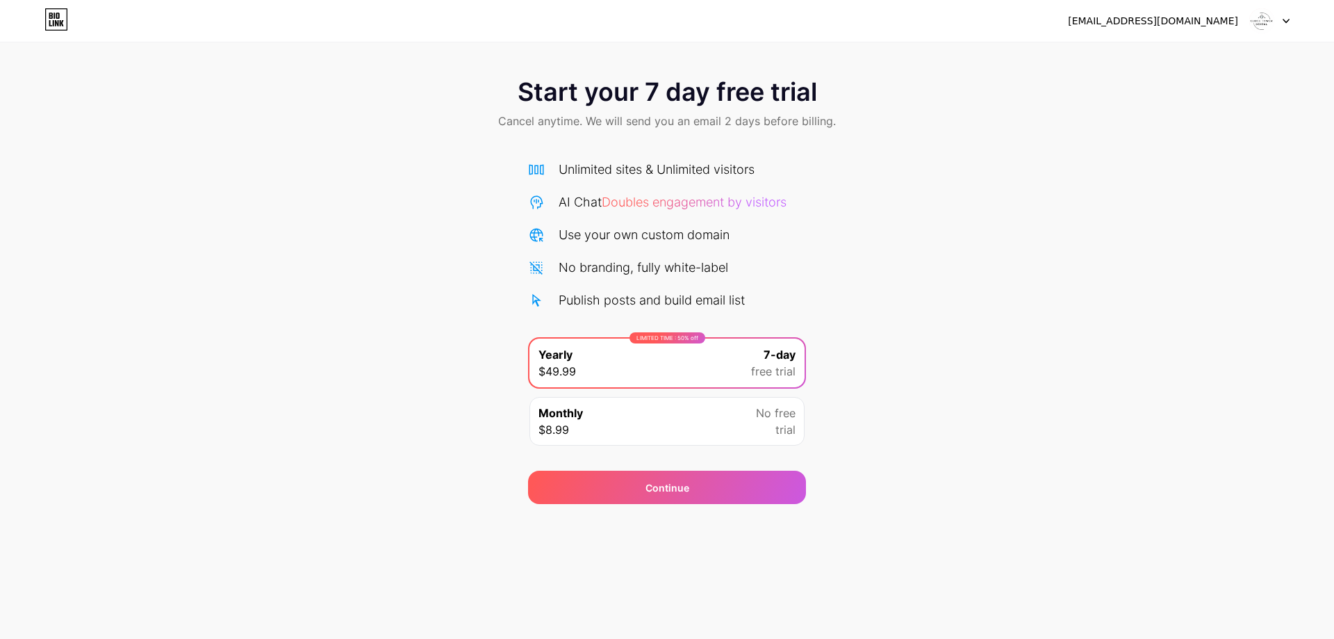
drag, startPoint x: 35, startPoint y: 33, endPoint x: 47, endPoint y: 31, distance: 12.0
click at [47, 31] on div "[EMAIL_ADDRESS][DOMAIN_NAME] Logout" at bounding box center [667, 20] width 1334 height 25
click at [54, 26] on icon at bounding box center [56, 19] width 24 height 22
click at [1269, 245] on div "Start your 7 day free trial Cancel anytime. We will send you an email 2 days be…" at bounding box center [667, 284] width 1334 height 440
click at [1276, 19] on div at bounding box center [1269, 20] width 40 height 25
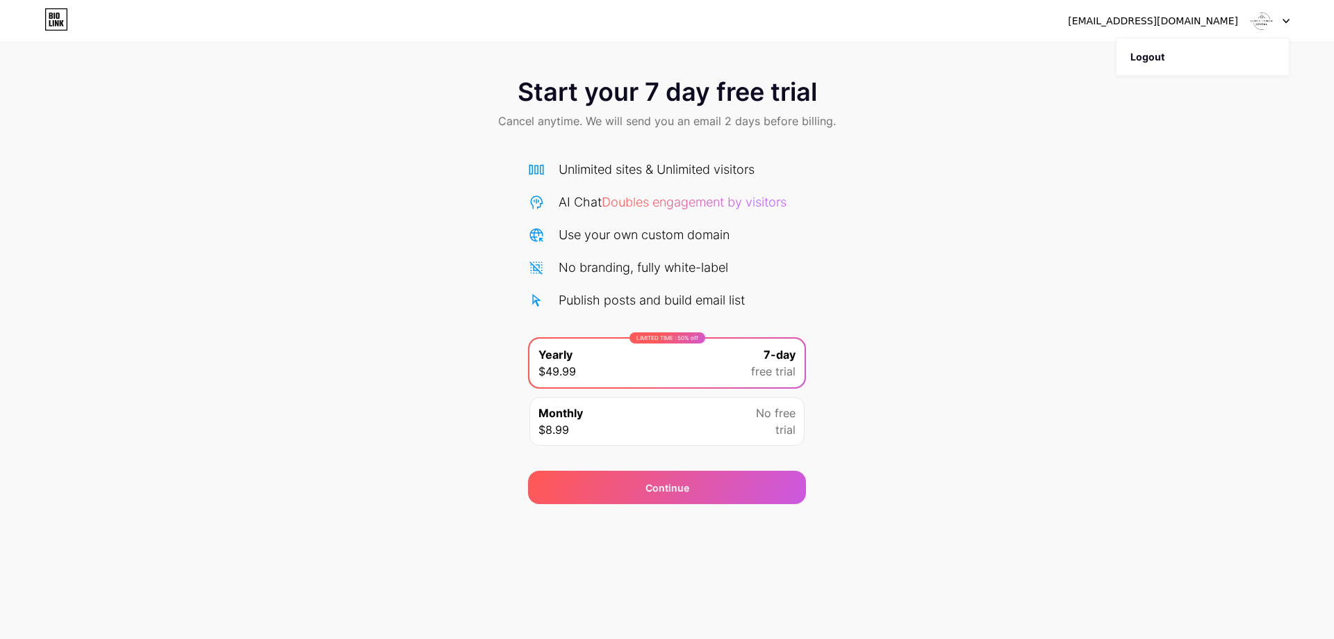
click at [1264, 19] on img at bounding box center [1262, 21] width 26 height 26
click at [1246, 20] on div "[EMAIL_ADDRESS][DOMAIN_NAME]" at bounding box center [1179, 20] width 222 height 25
click at [1286, 25] on div at bounding box center [1269, 20] width 40 height 25
click at [1182, 61] on li "Logout" at bounding box center [1203, 57] width 172 height 38
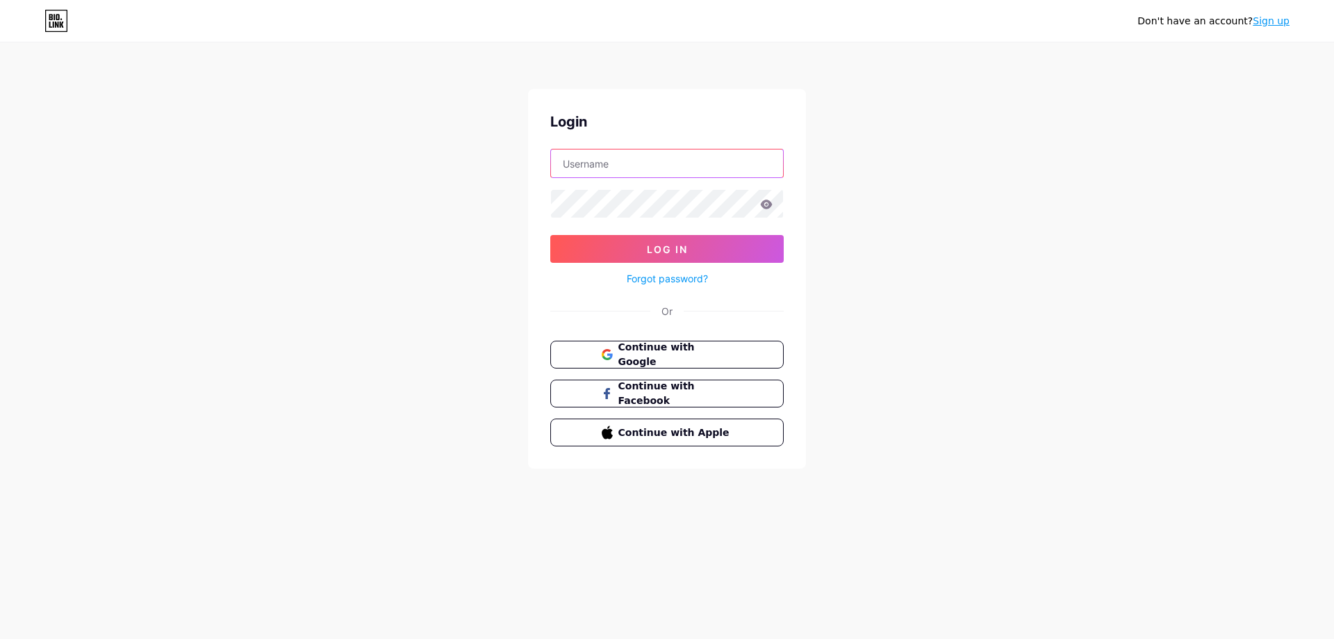
click at [596, 161] on input "text" at bounding box center [667, 163] width 232 height 28
paste input "clocktowerdentalny"
type input "clocktowerdentalny"
click at [645, 252] on button "Log In" at bounding box center [666, 249] width 233 height 28
